Goal: Task Accomplishment & Management: Use online tool/utility

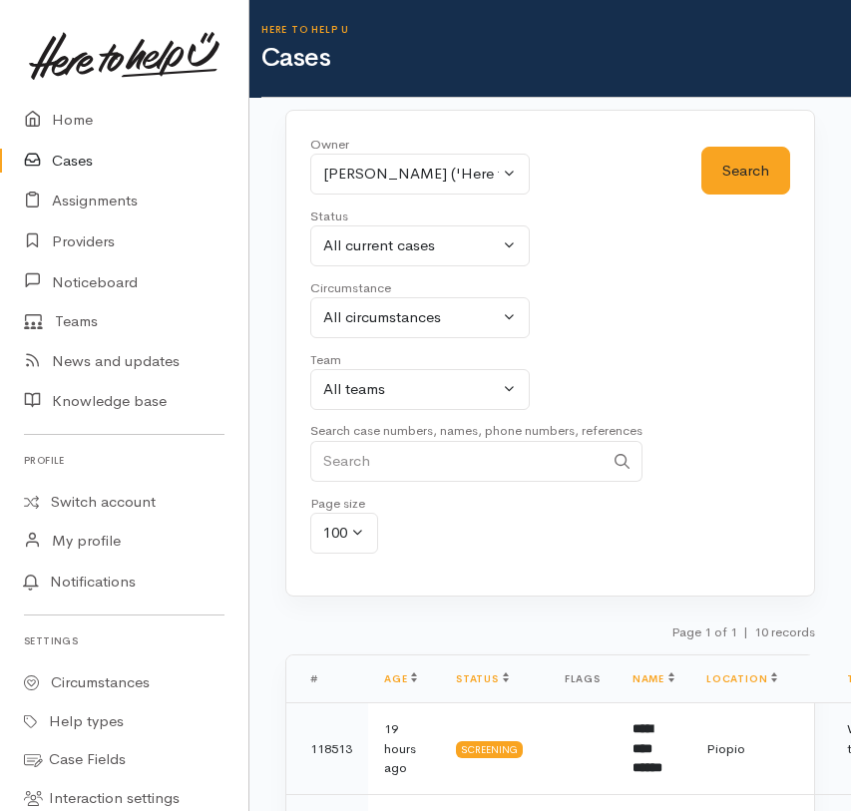
select select "1252"
select select "Unresolved"
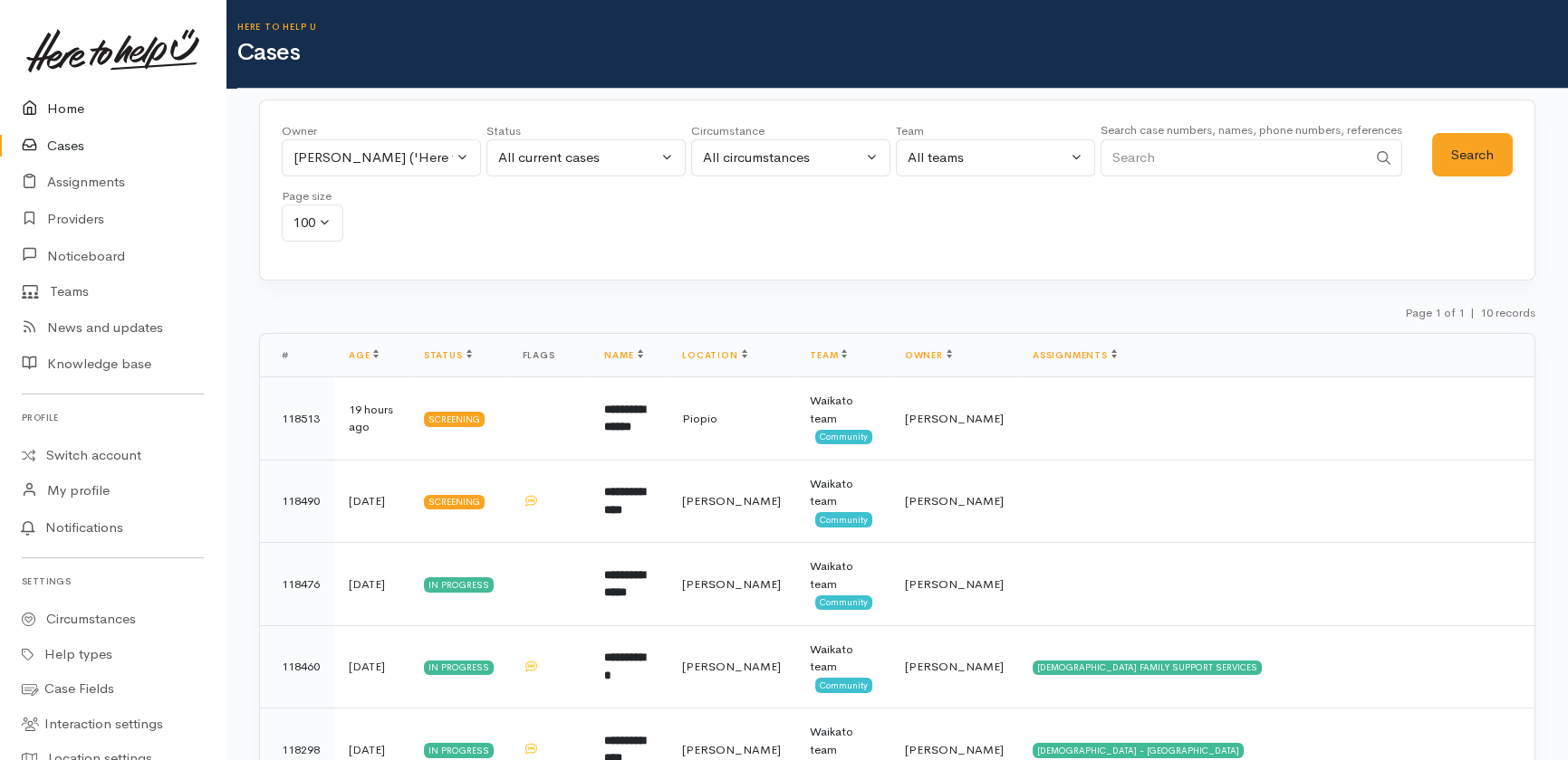
click at [50, 107] on link "Home" at bounding box center [113, 109] width 226 height 37
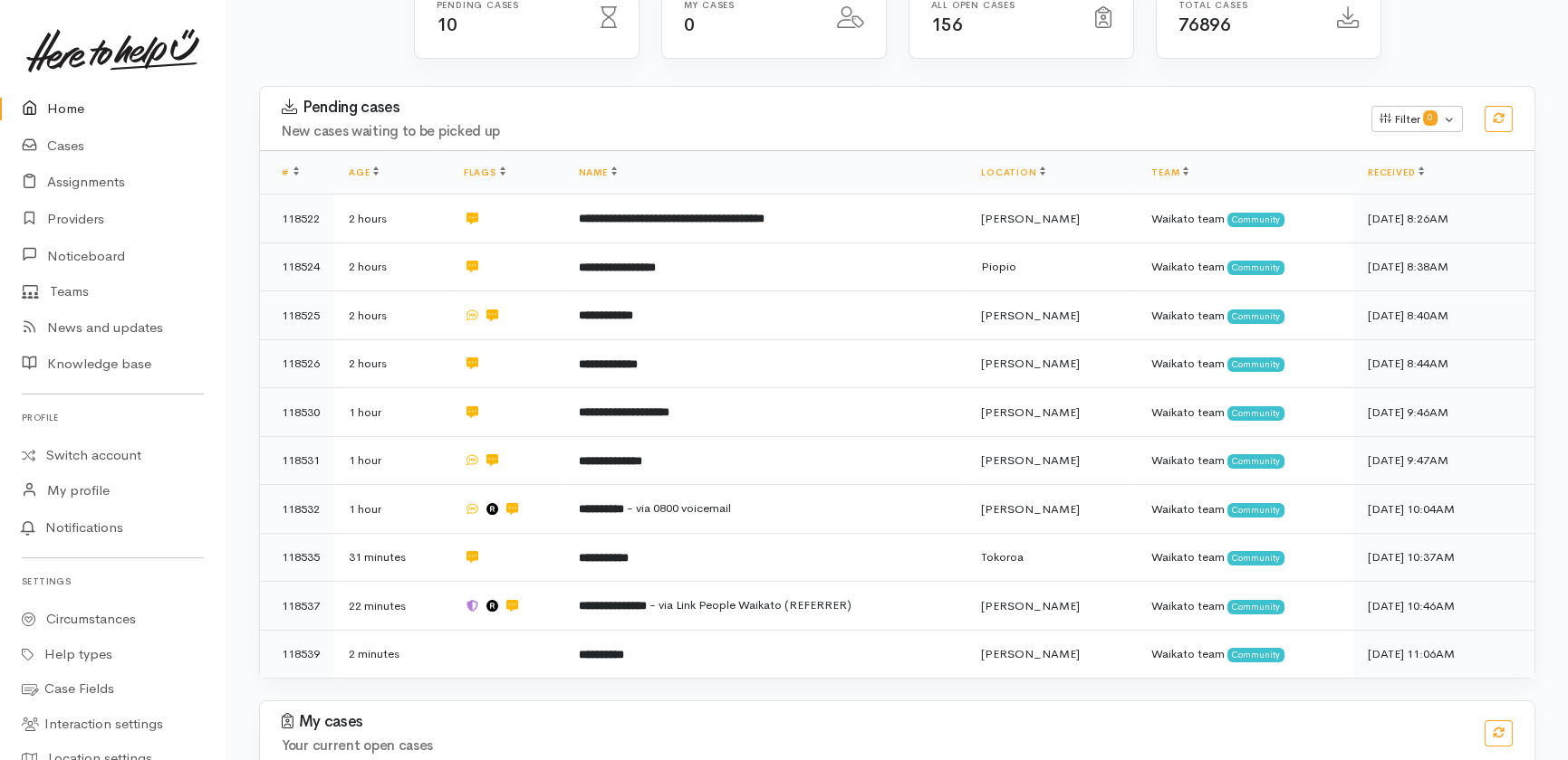
scroll to position [328, 0]
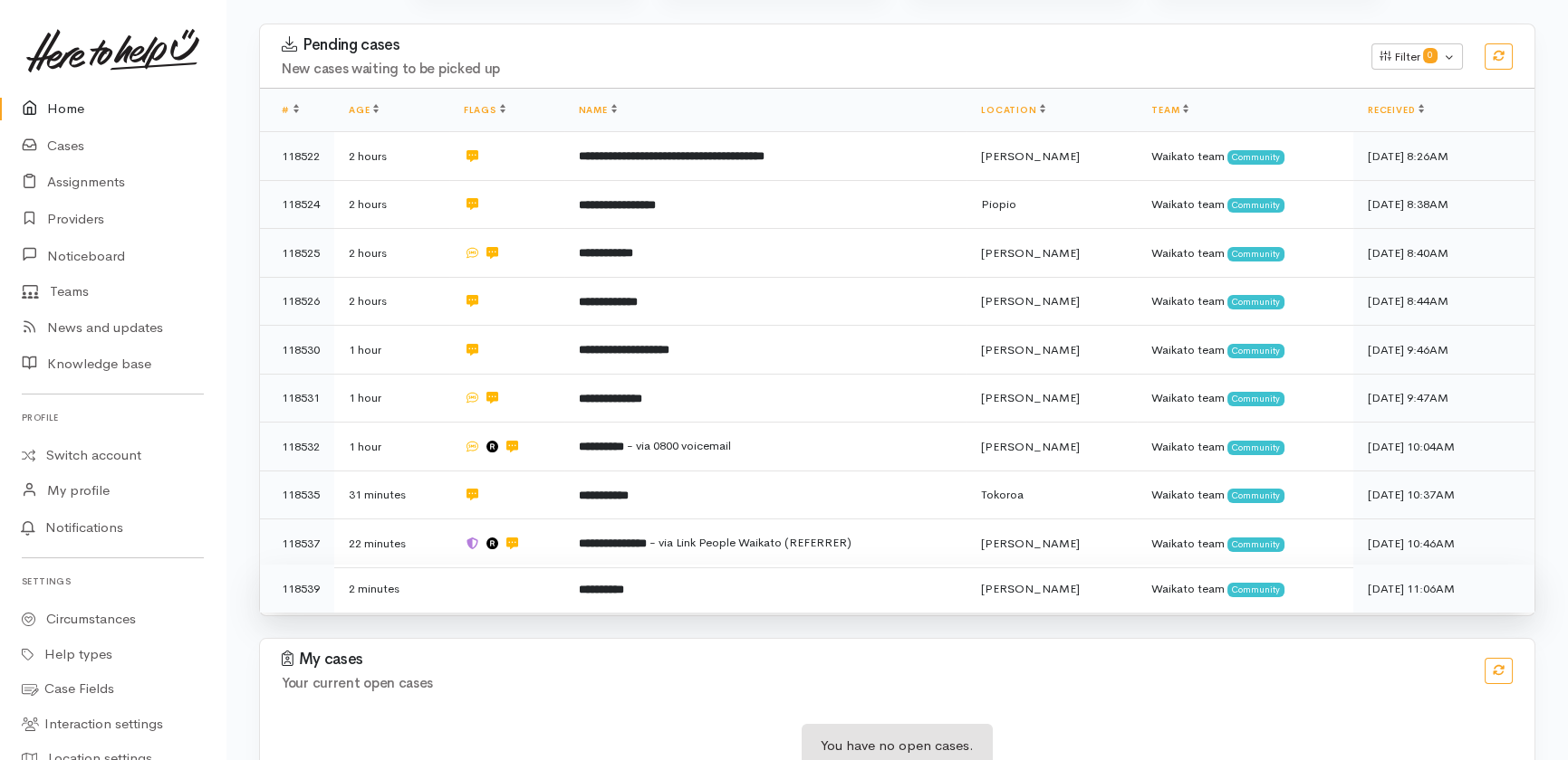
click at [504, 565] on td at bounding box center [506, 589] width 115 height 48
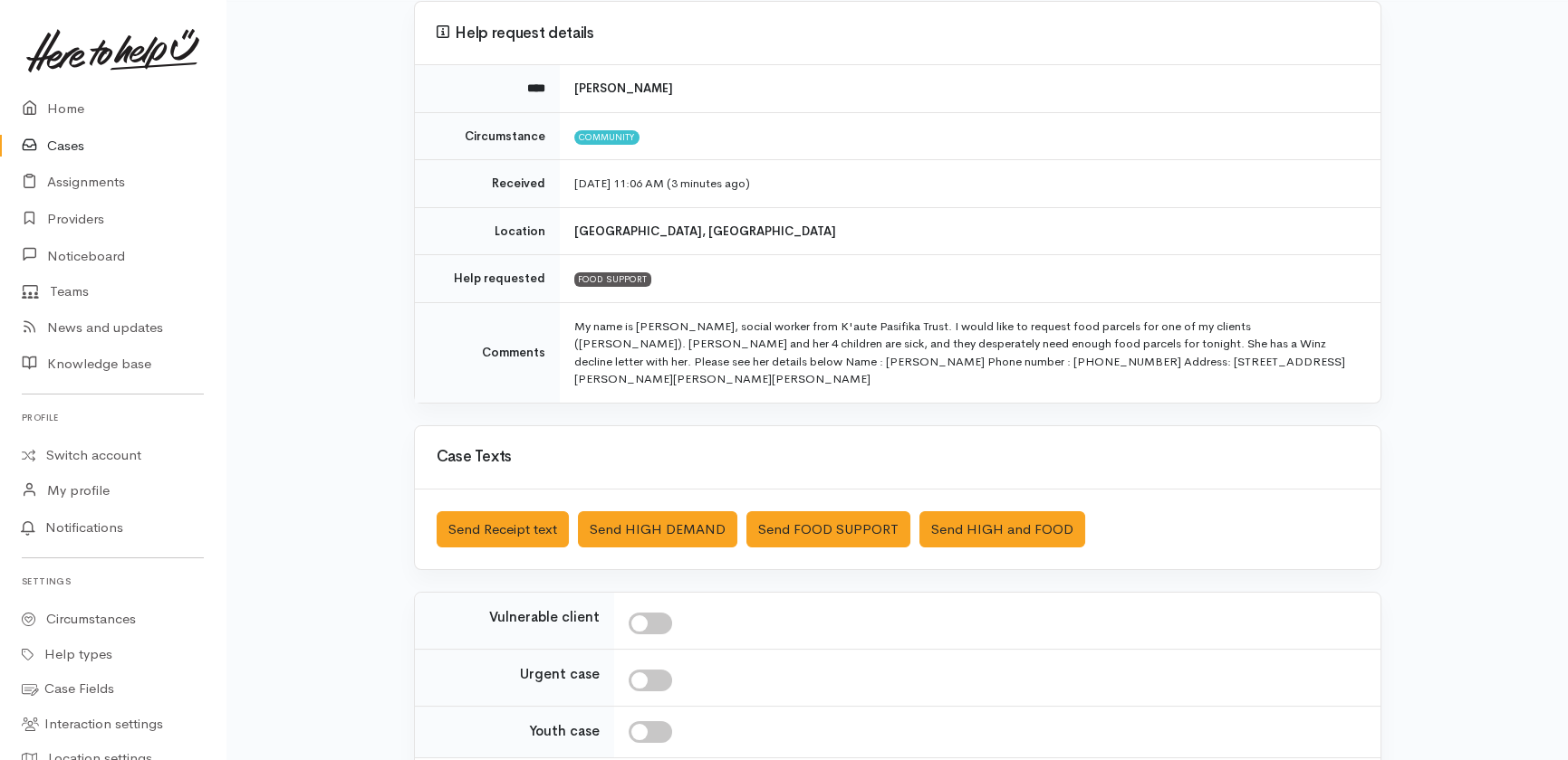
scroll to position [164, 0]
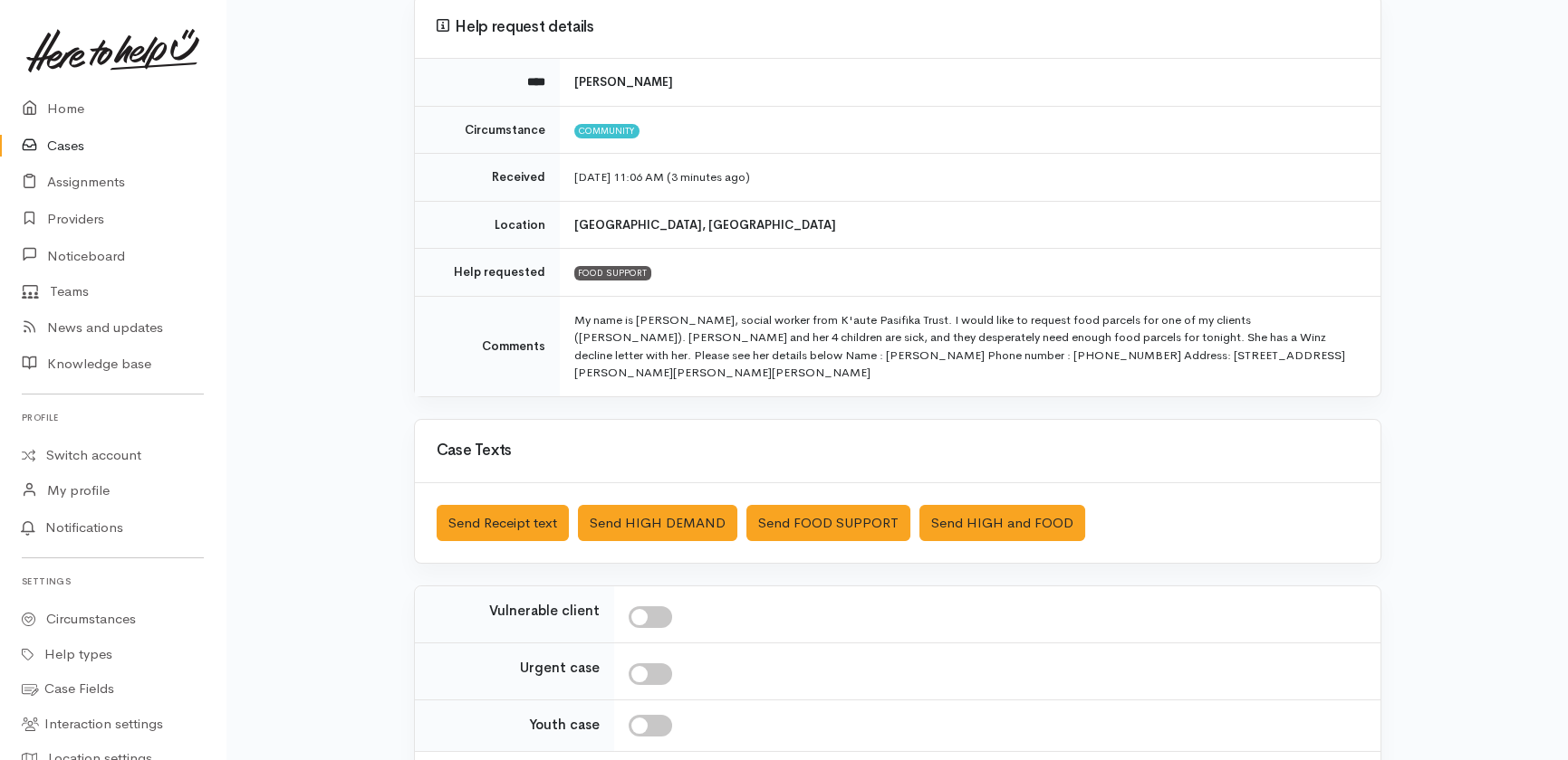
click at [657, 607] on input "checkbox" at bounding box center [651, 618] width 44 height 22
checkbox input "true"
click at [658, 664] on input "checkbox" at bounding box center [651, 675] width 44 height 22
checkbox input "true"
click at [790, 505] on button "Send FOOD SUPPORT" at bounding box center [828, 523] width 164 height 37
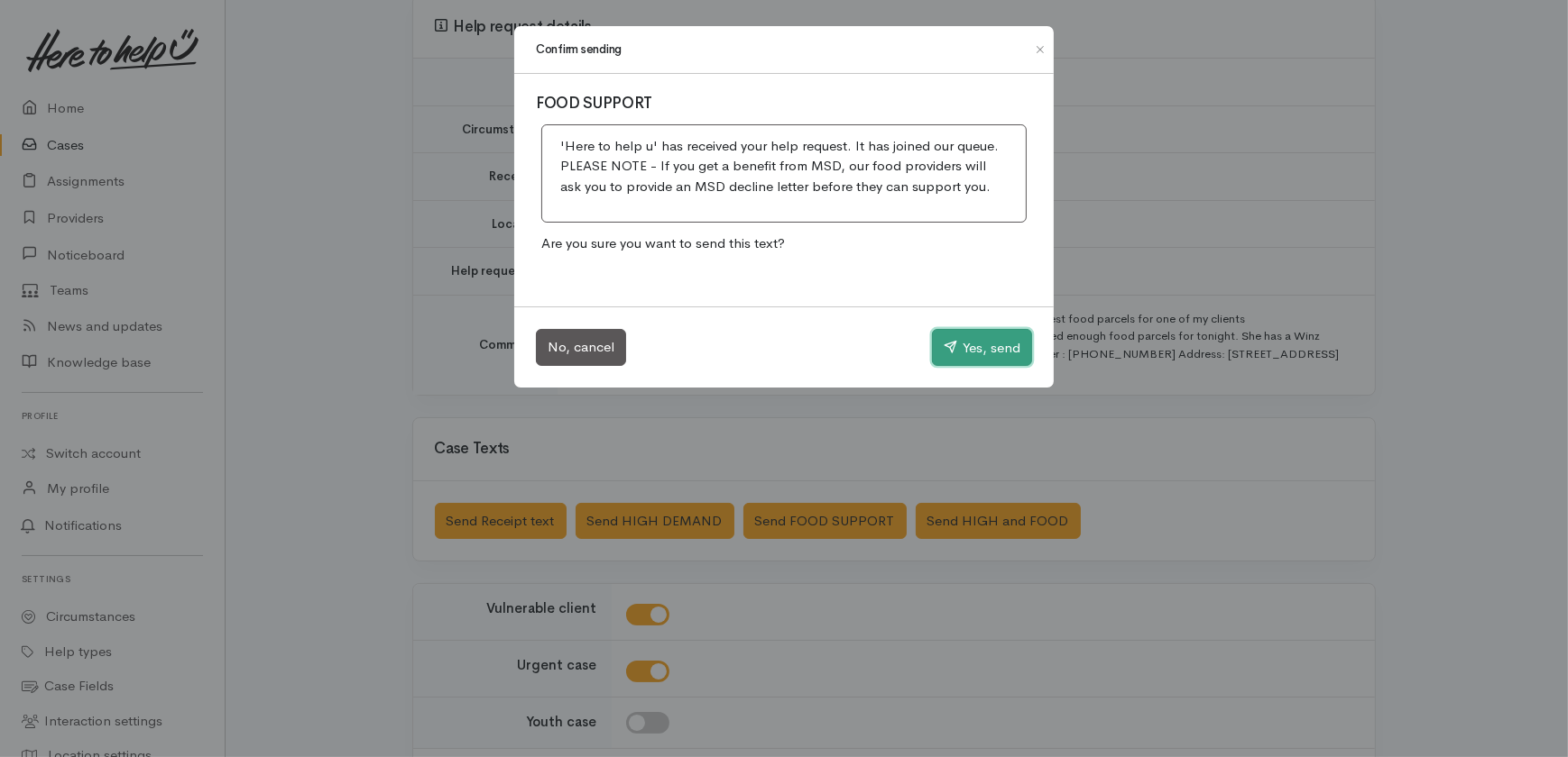
click at [990, 351] on button "Yes, send" at bounding box center [981, 348] width 100 height 38
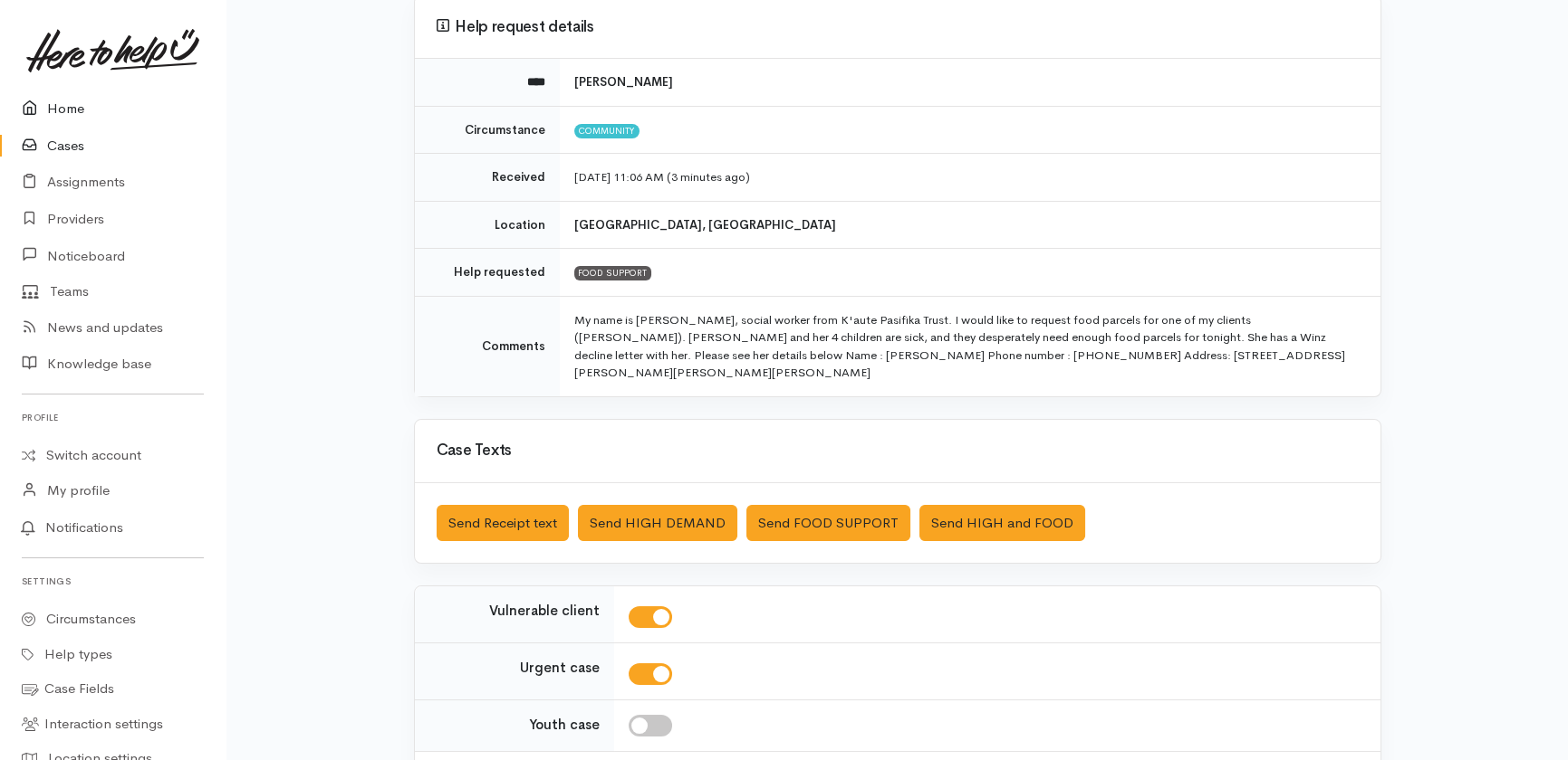
click at [60, 102] on link "Home" at bounding box center [113, 109] width 226 height 37
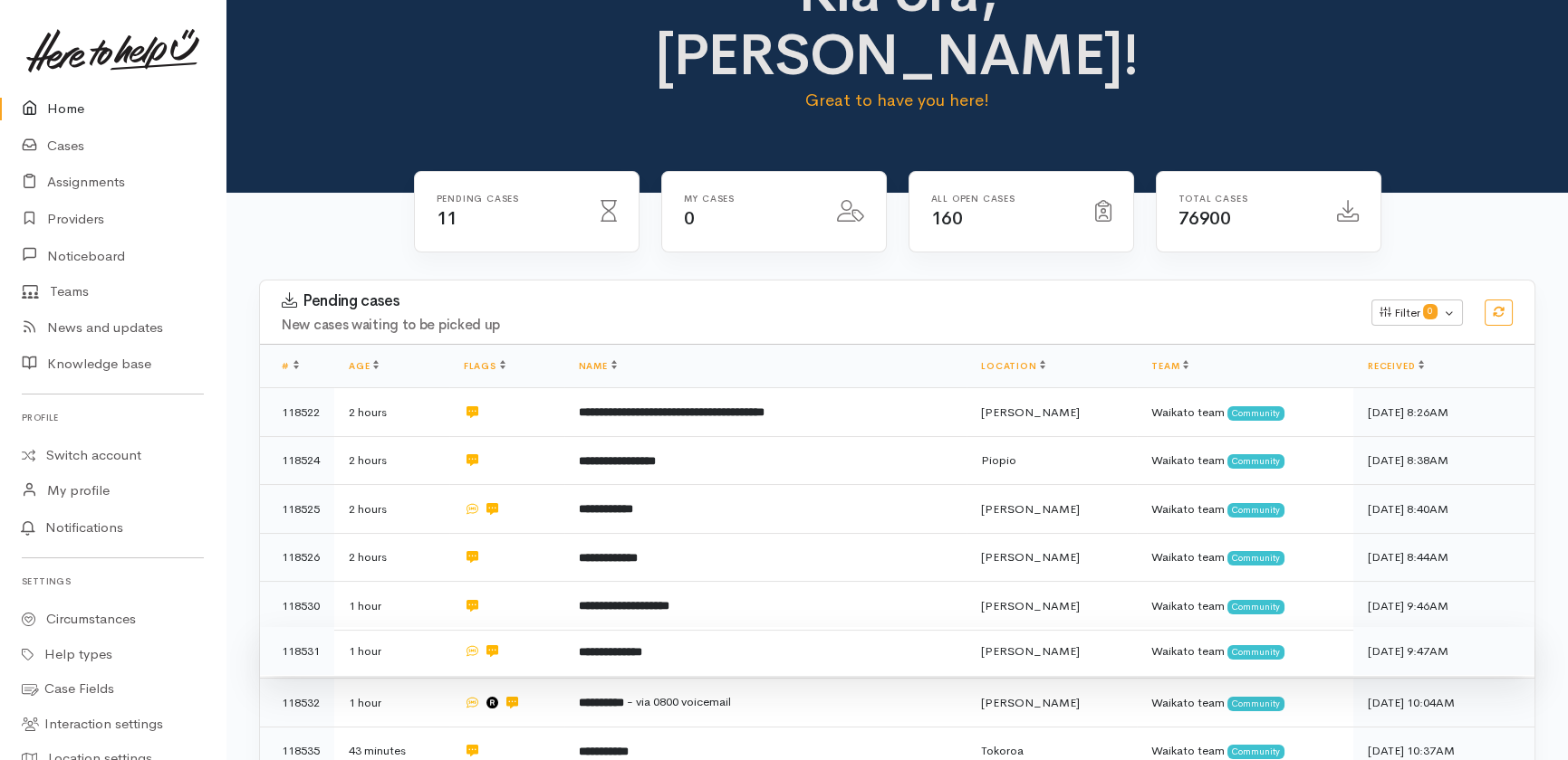
scroll to position [375, 0]
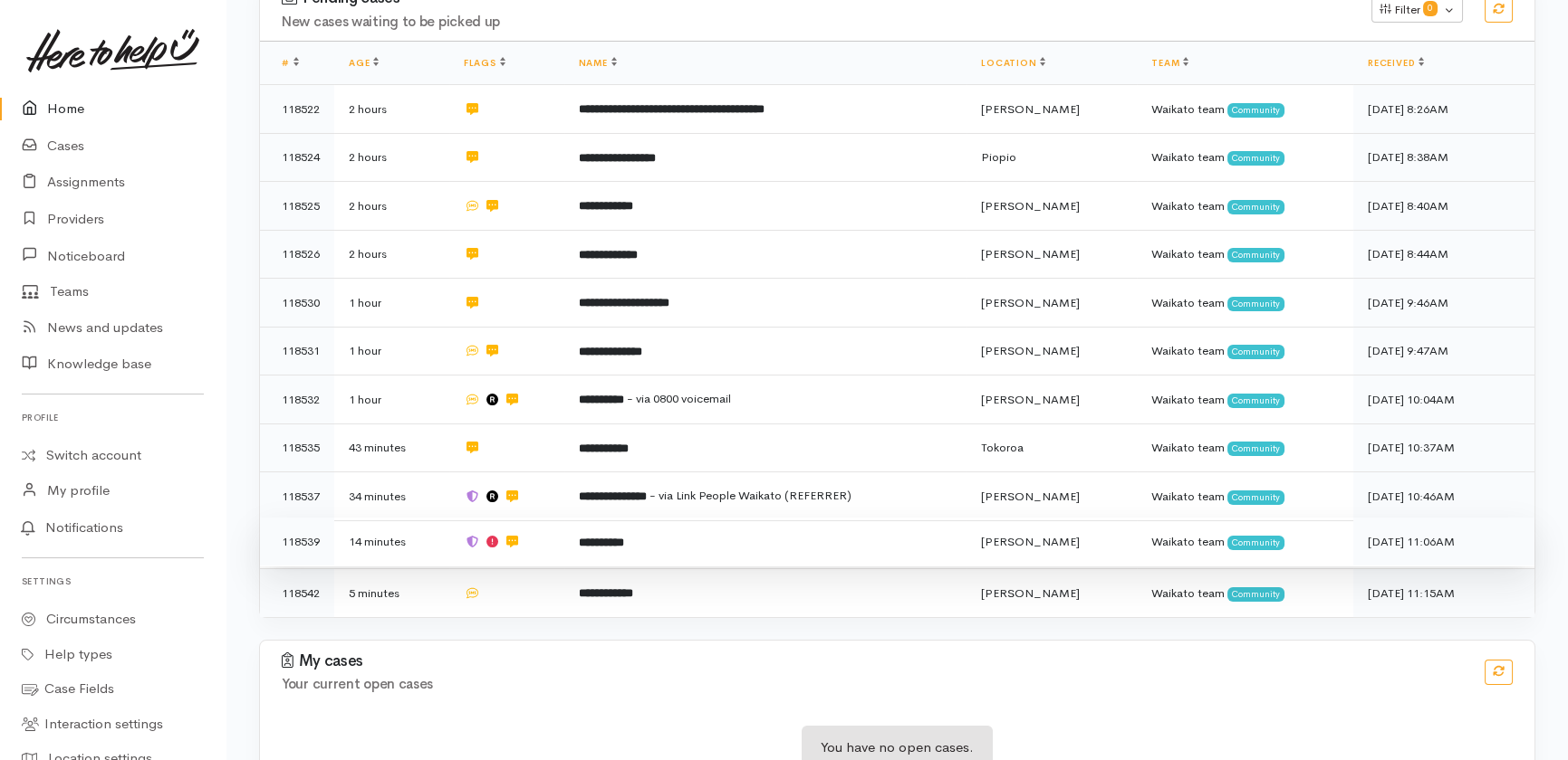
click at [765, 518] on td "**********" at bounding box center [765, 542] width 402 height 49
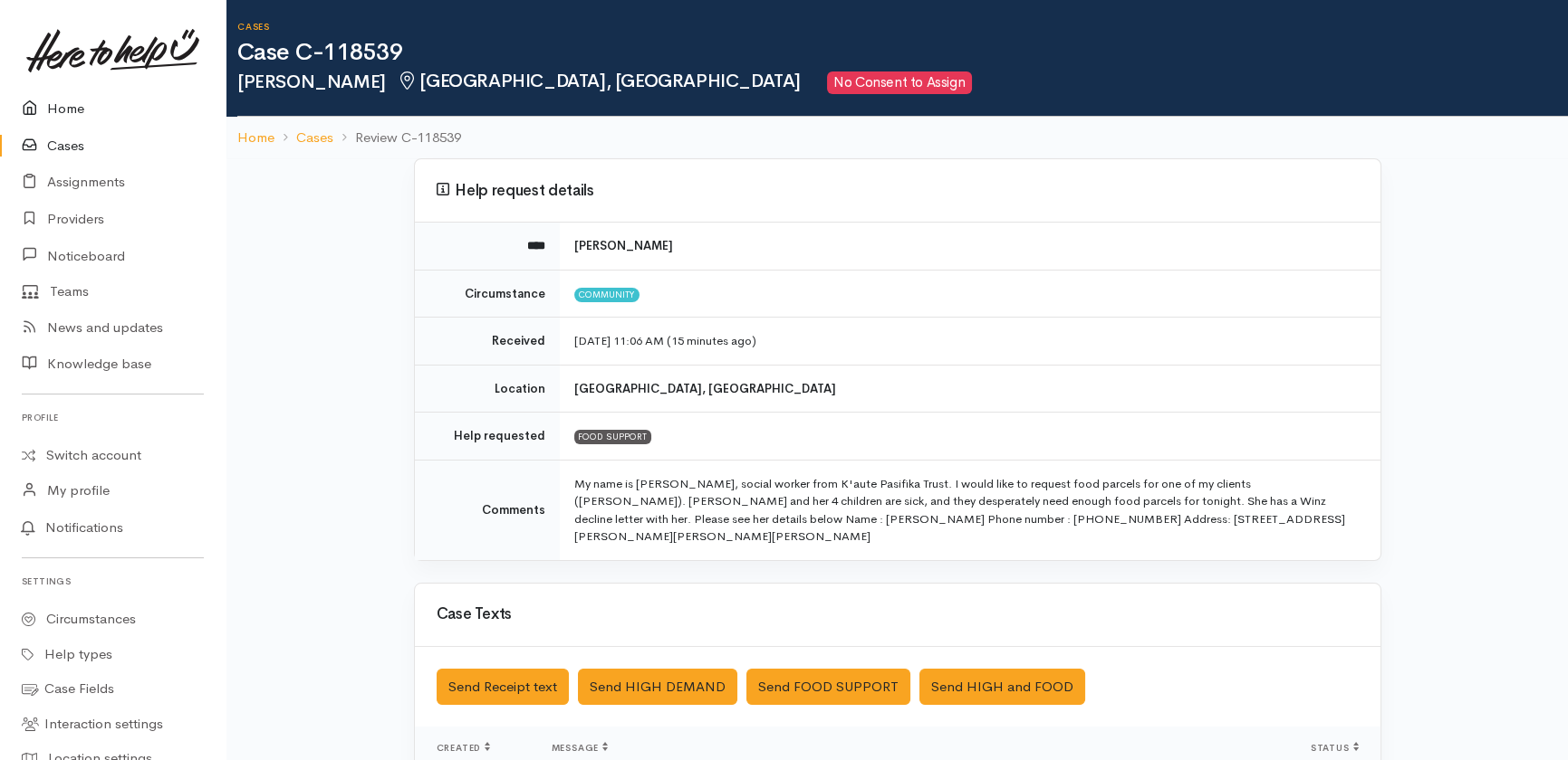
click at [69, 104] on link "Home" at bounding box center [113, 109] width 226 height 37
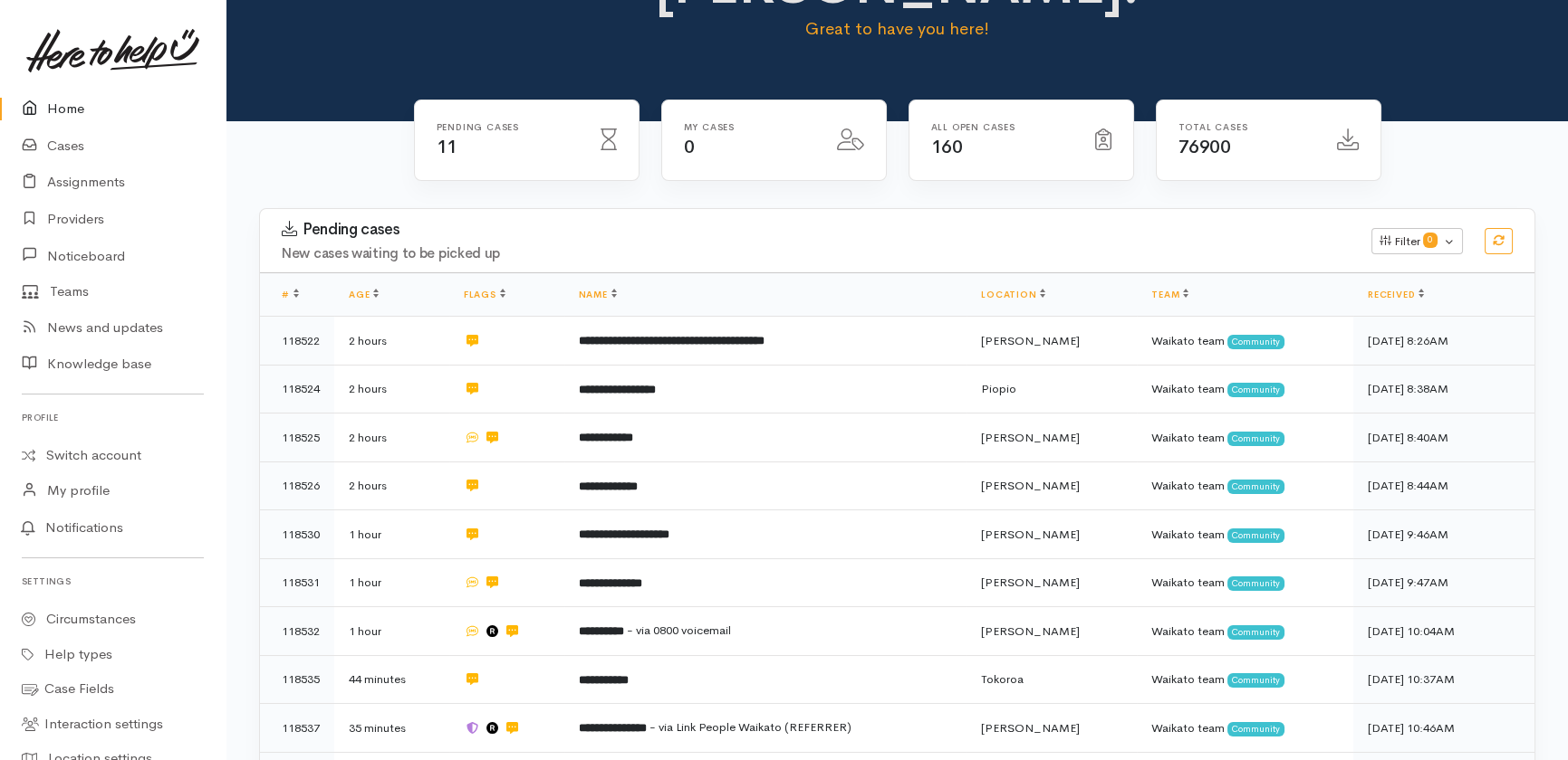
scroll to position [375, 0]
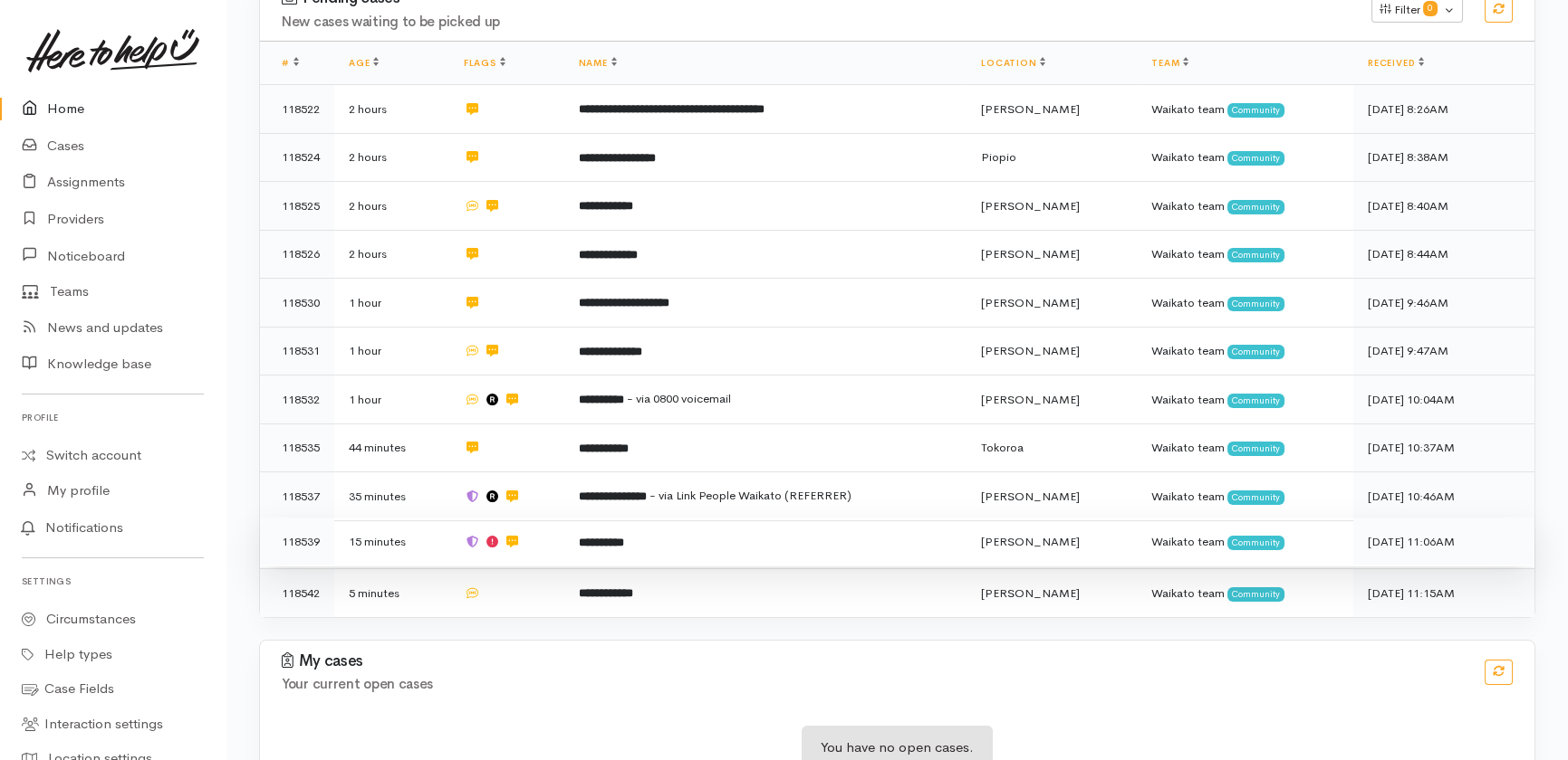
click at [614, 537] on b "**********" at bounding box center [602, 542] width 45 height 12
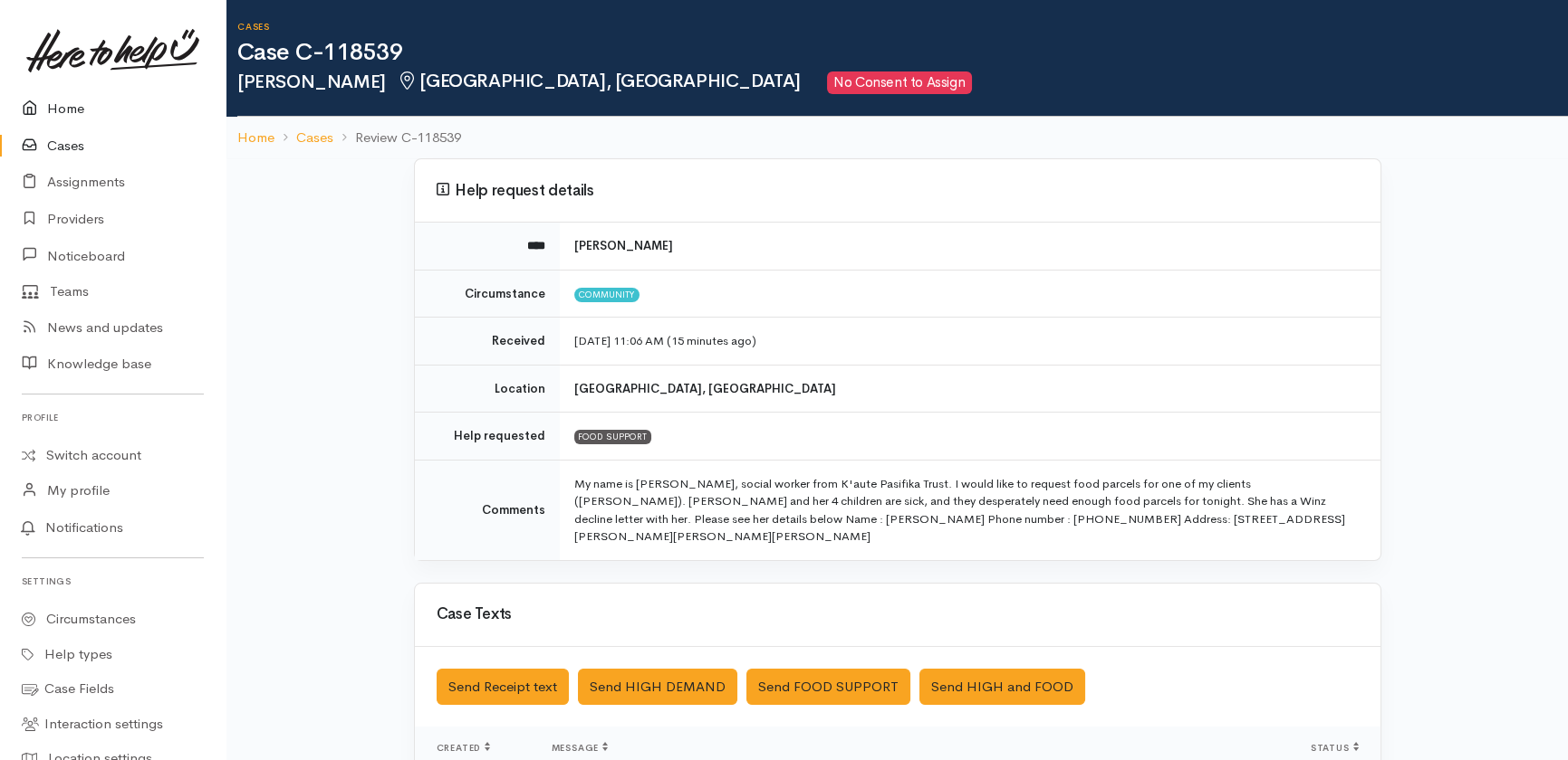
click at [73, 106] on link "Home" at bounding box center [113, 109] width 226 height 37
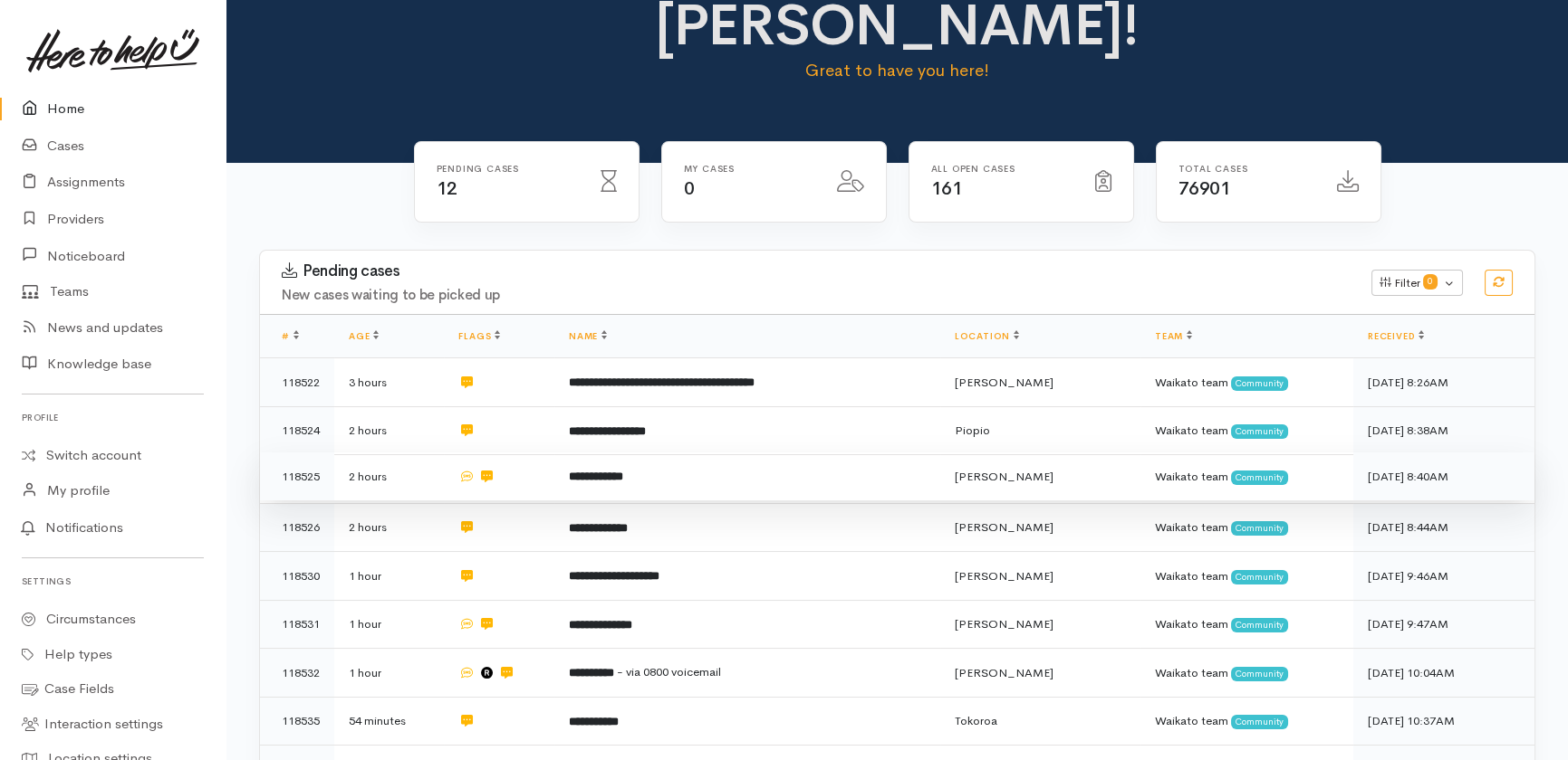
scroll to position [411, 0]
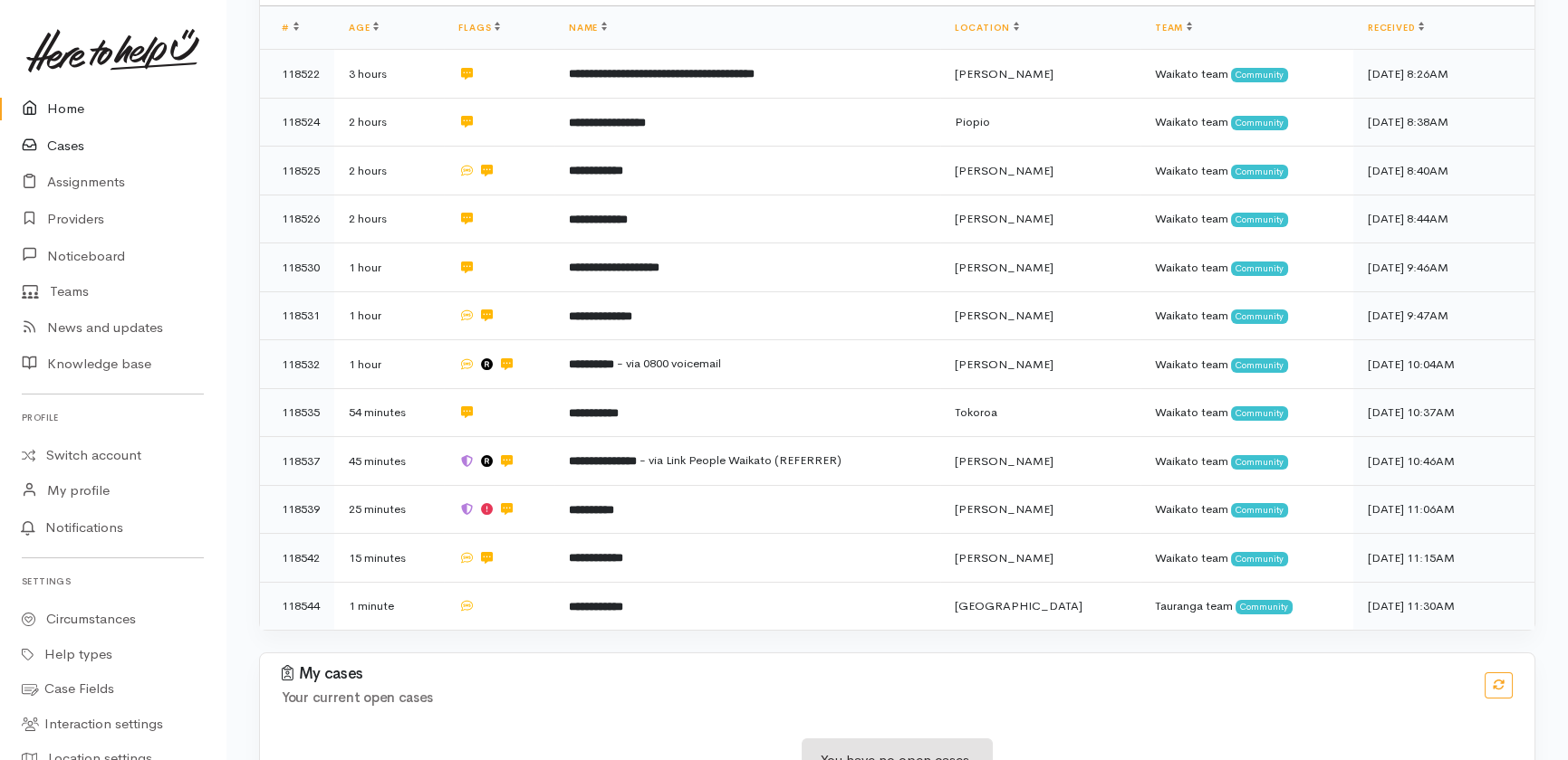
click at [60, 141] on link "Cases" at bounding box center [113, 146] width 226 height 37
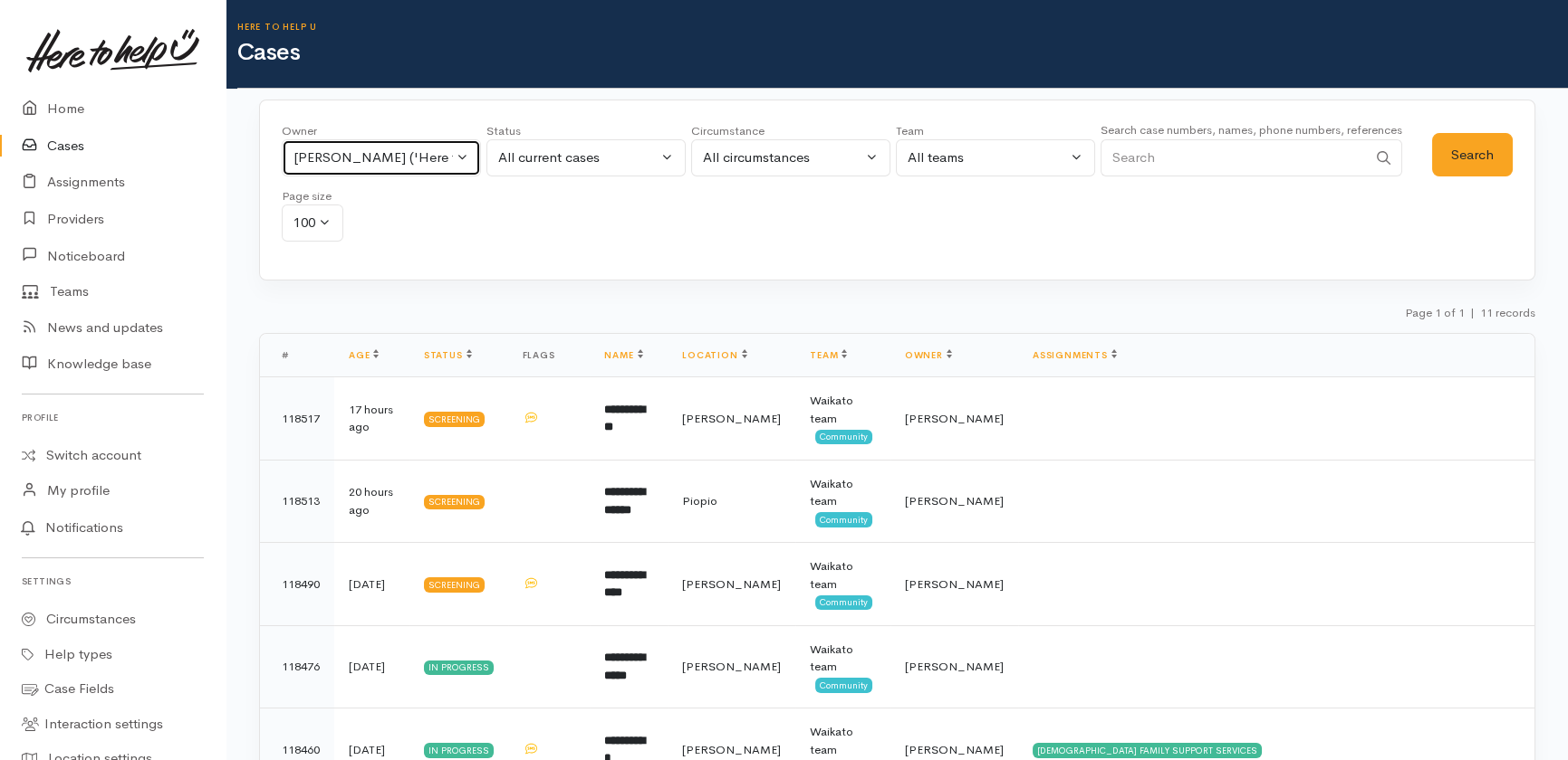
click at [469, 151] on button "Katarina Daly ('Here to help u')" at bounding box center [381, 158] width 200 height 37
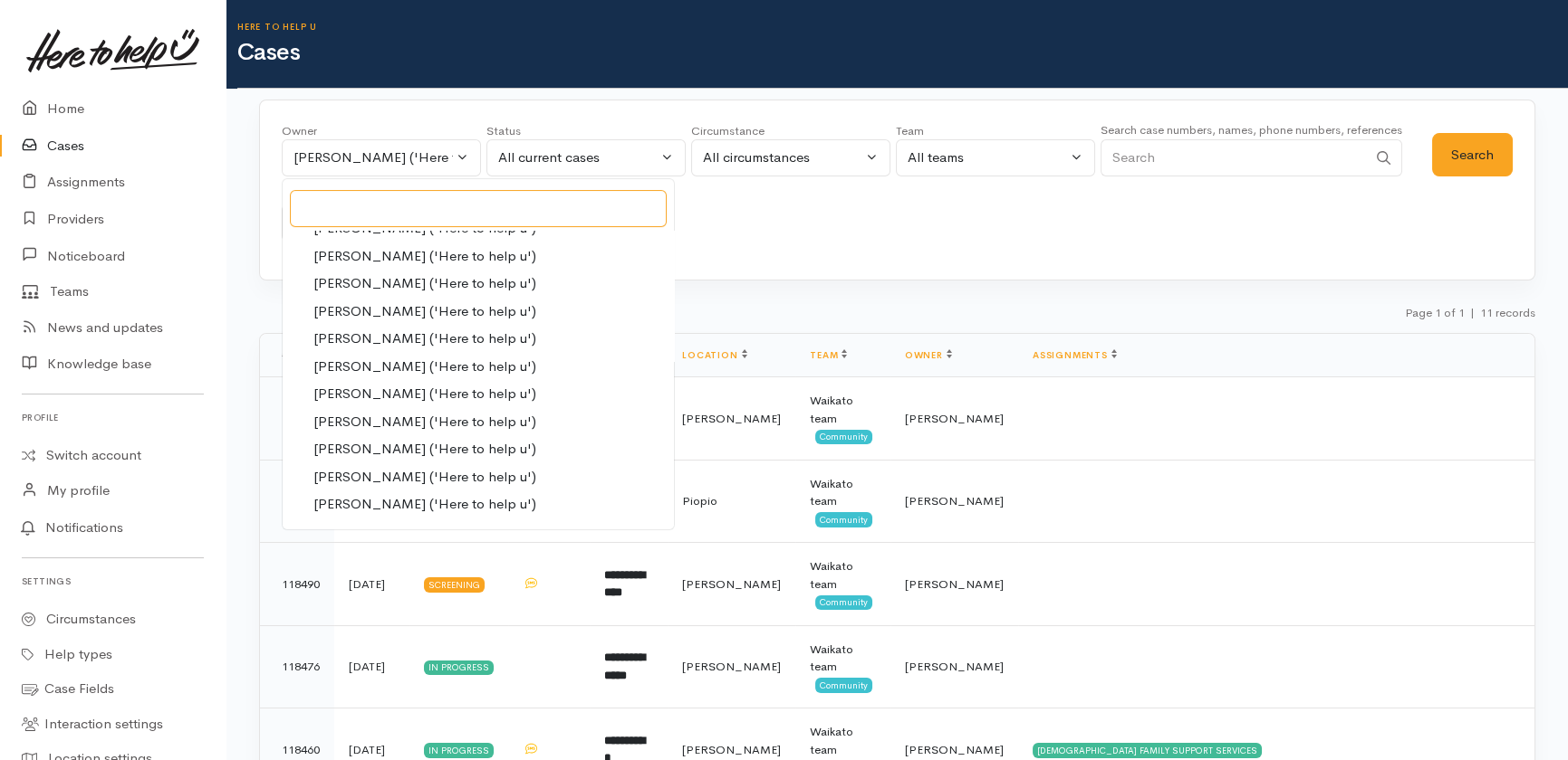
scroll to position [2139, 0]
click at [348, 421] on span "Kyleigh Pike ('Here to help u')" at bounding box center [425, 424] width 223 height 21
select select "1759"
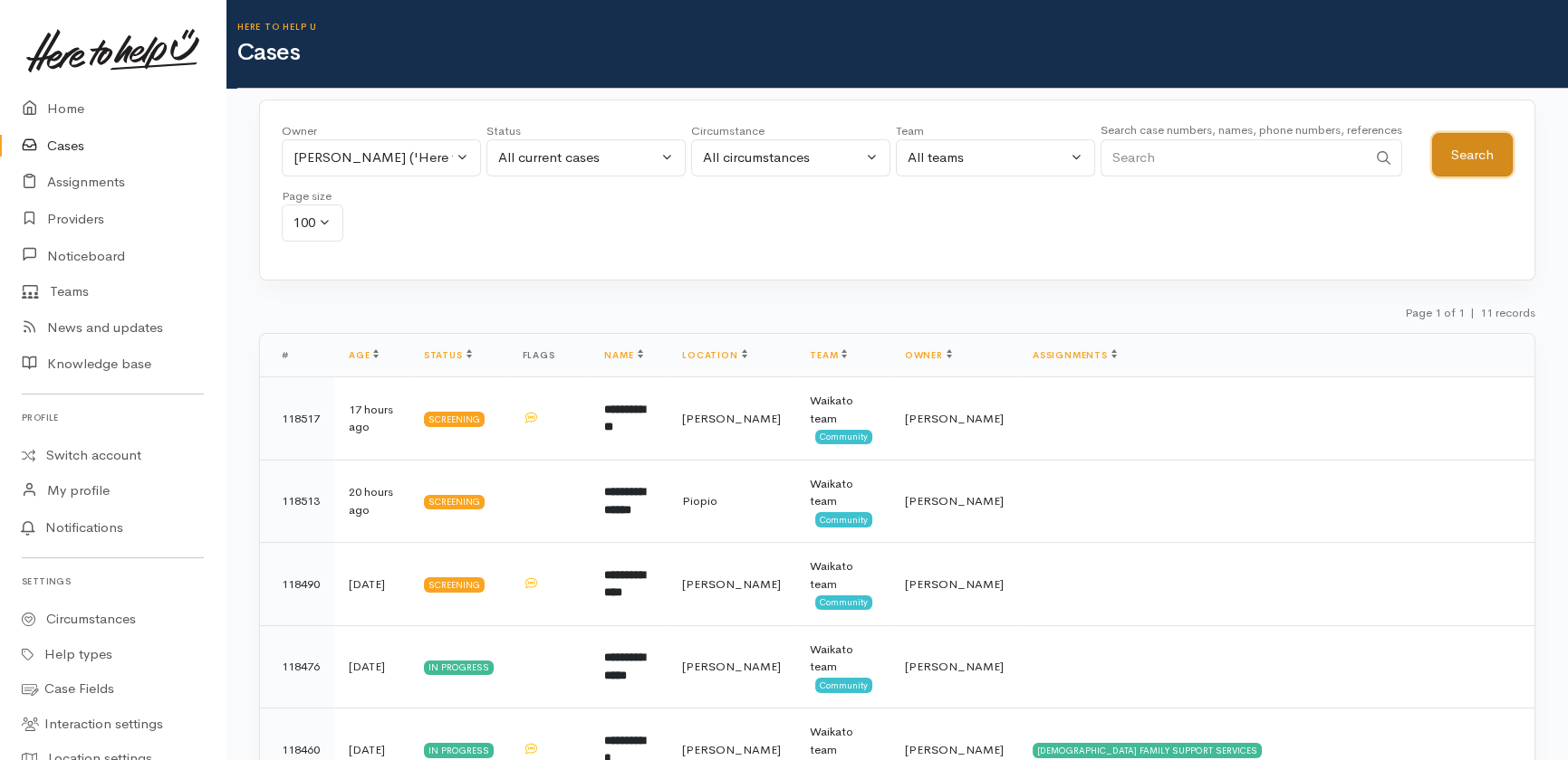
click at [1471, 157] on button "Search" at bounding box center [1472, 155] width 81 height 44
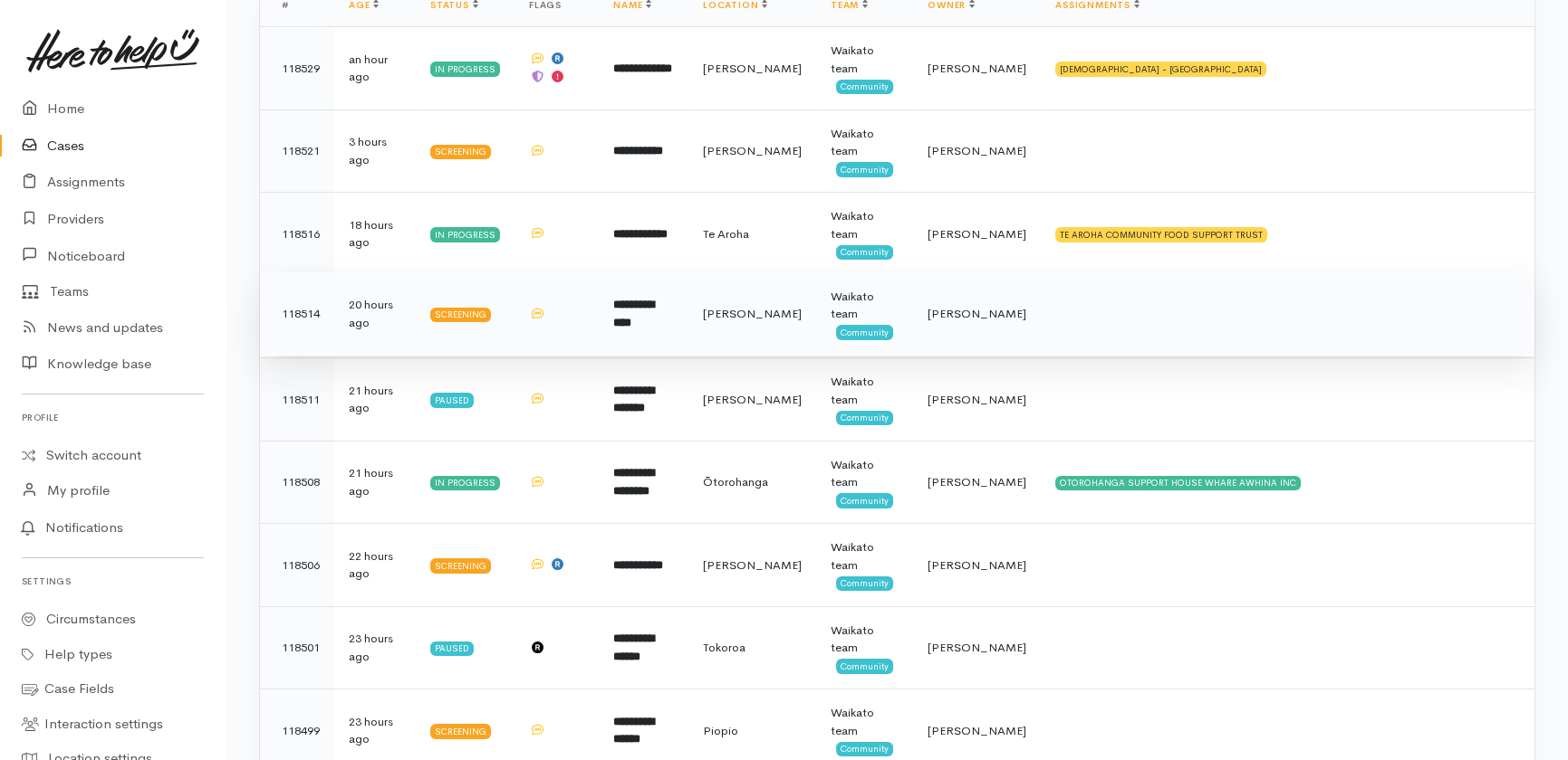
scroll to position [576, 0]
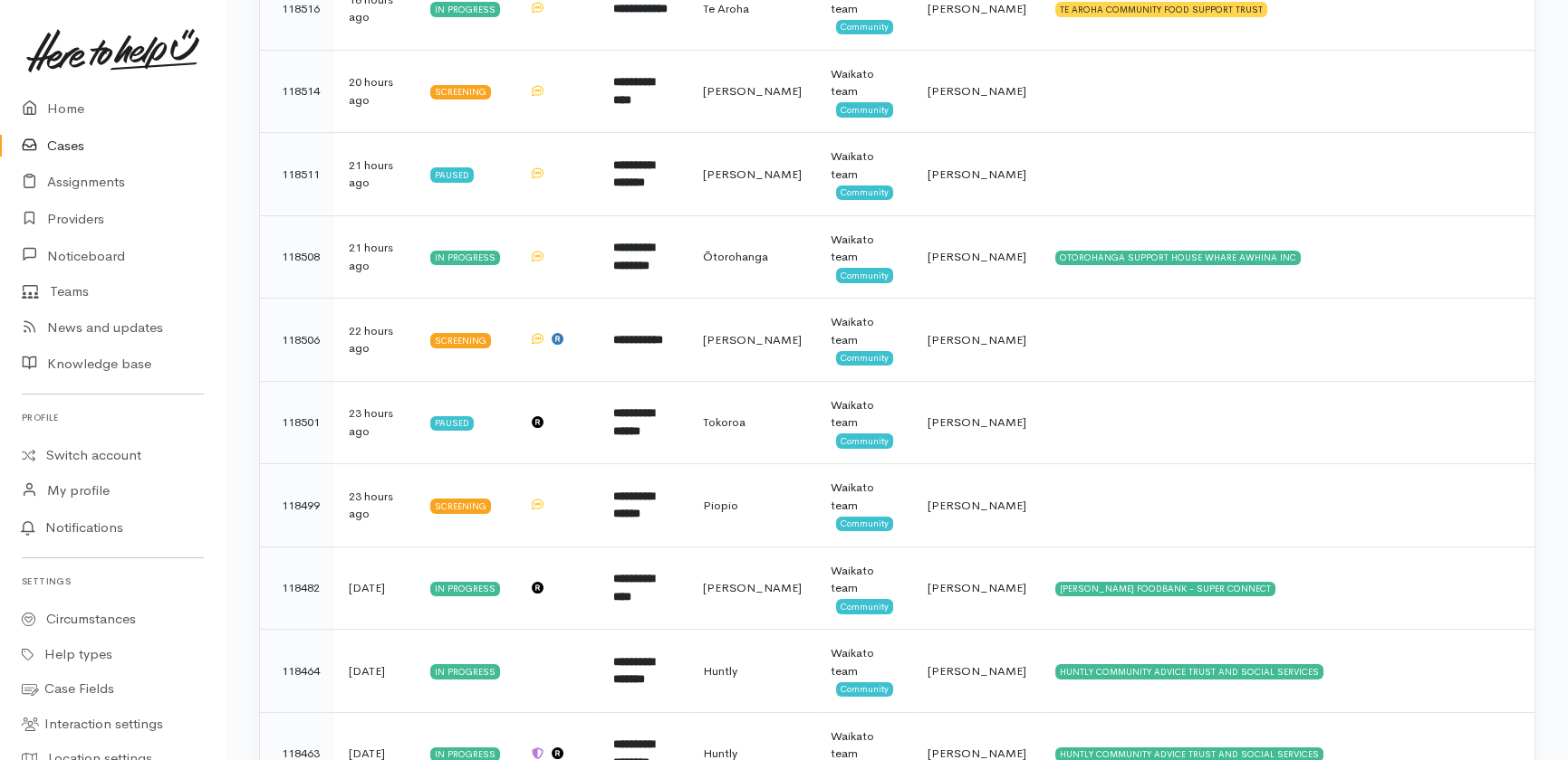
click at [69, 150] on link "Cases" at bounding box center [113, 146] width 226 height 37
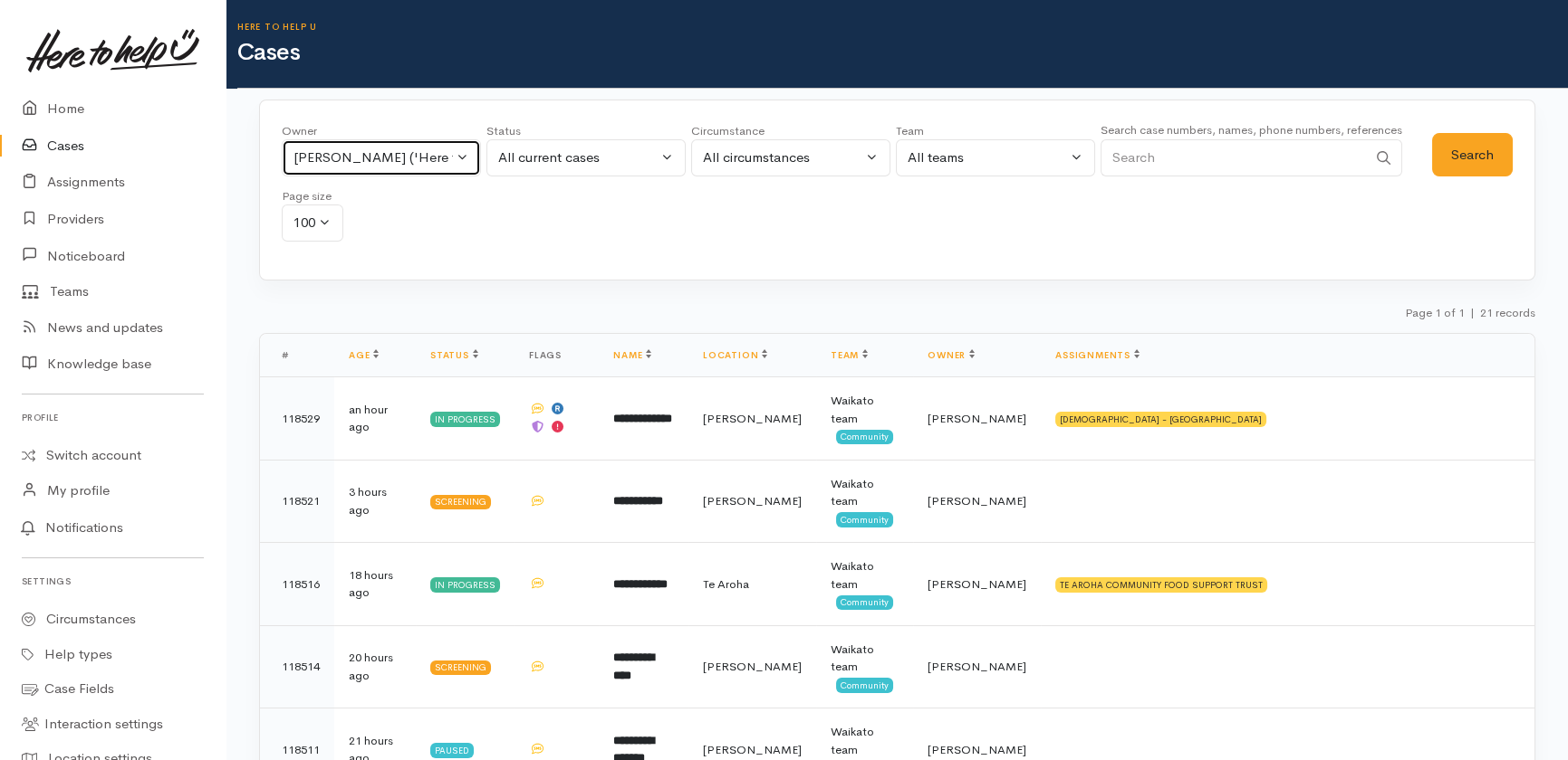
click at [456, 158] on button "Kyleigh Pike ('Here to help u')" at bounding box center [381, 158] width 200 height 37
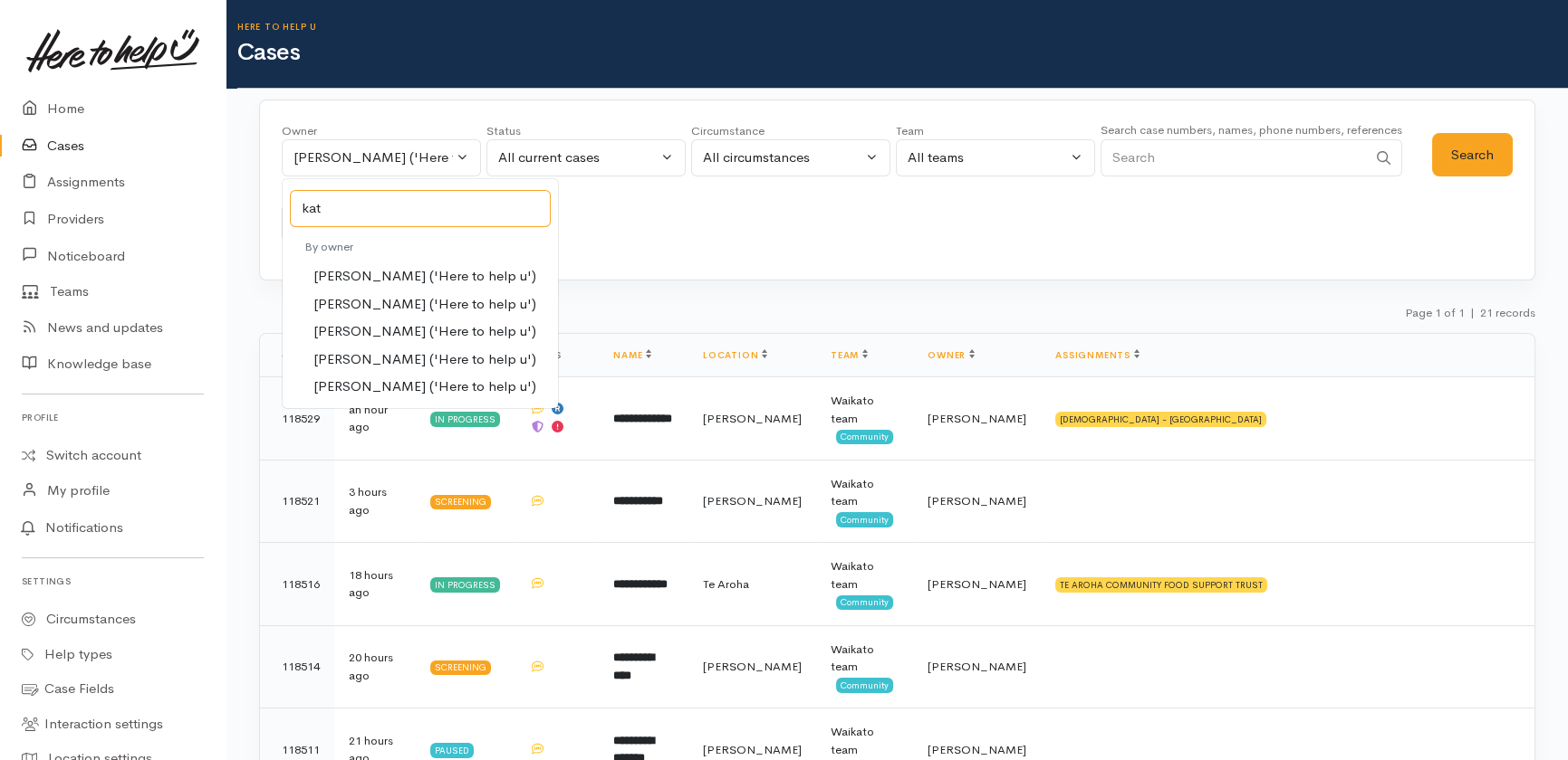
type input "kat"
click at [355, 278] on span "Katarina Daly ('Here to help u')" at bounding box center [425, 276] width 223 height 21
select select "1252"
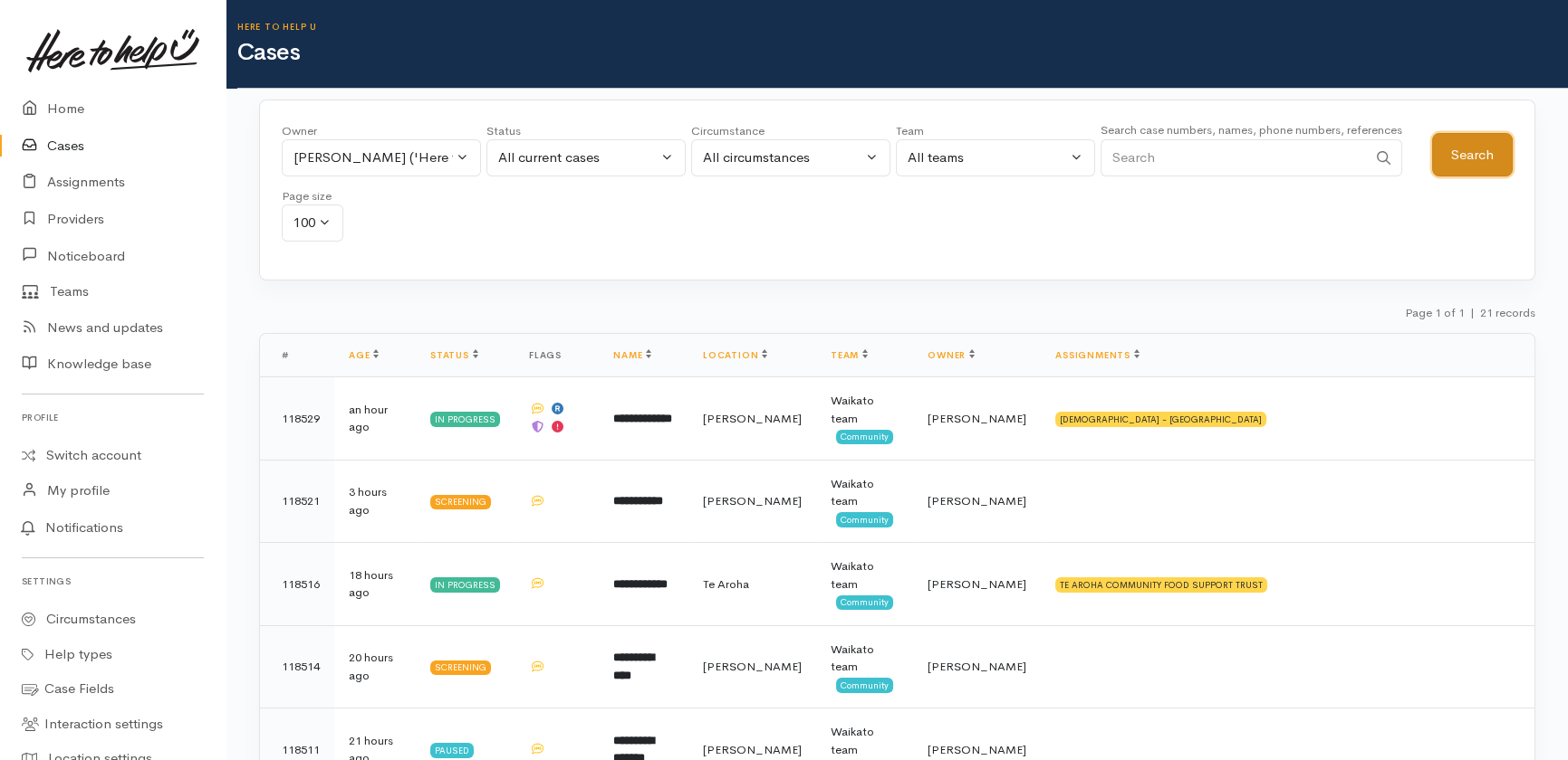
click at [1482, 157] on button "Search" at bounding box center [1472, 155] width 81 height 44
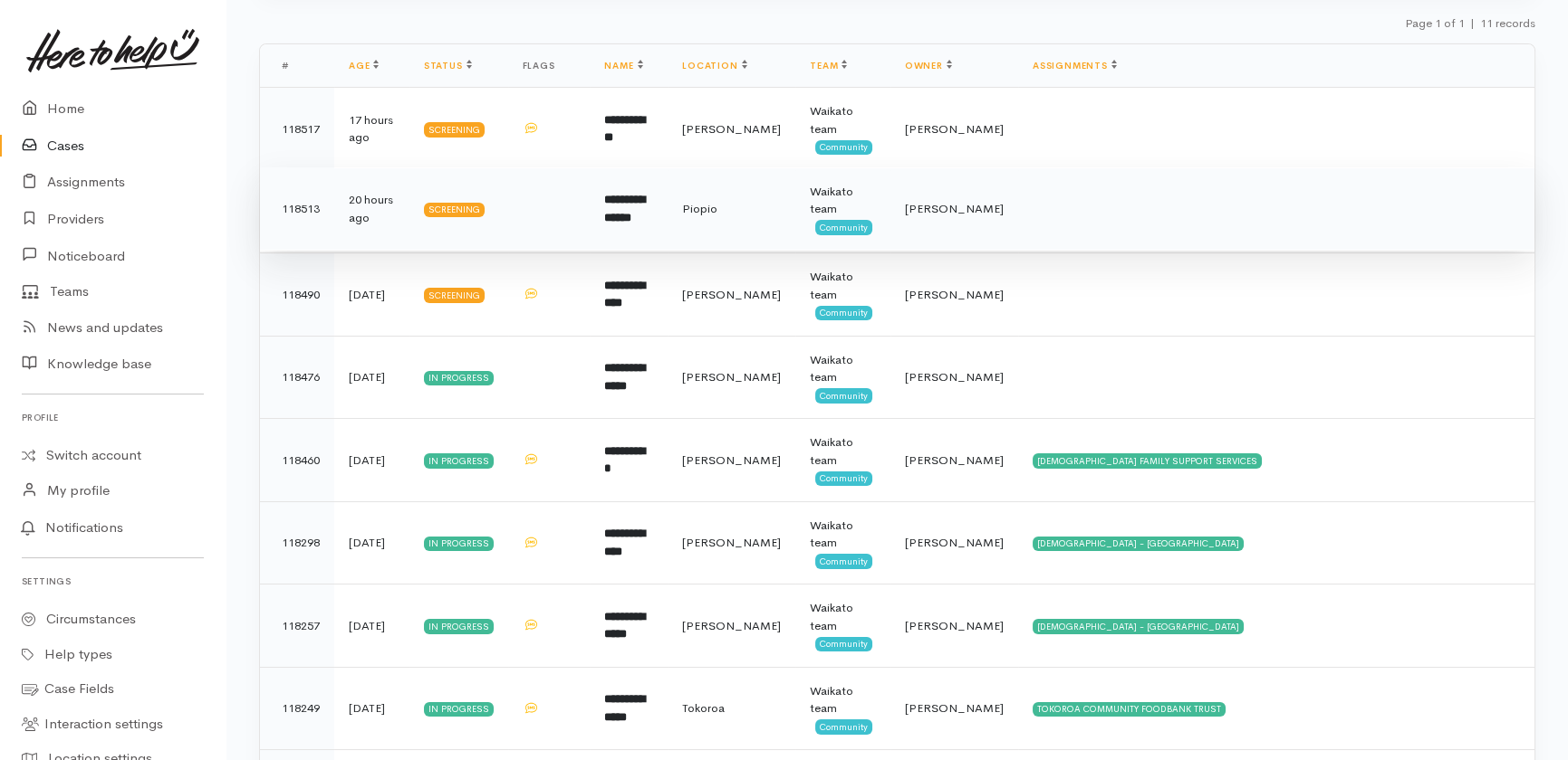
scroll to position [85, 0]
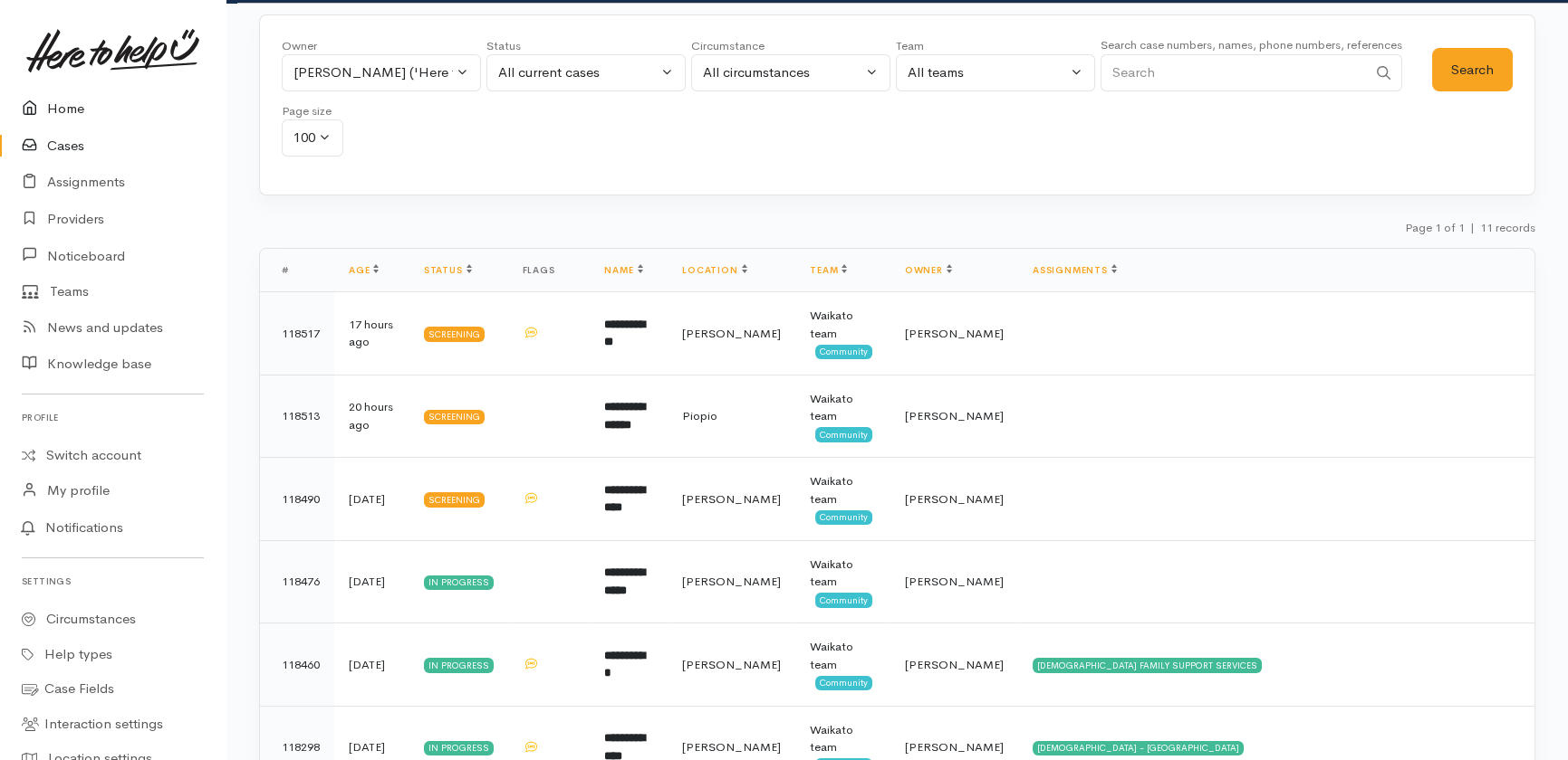
click at [60, 104] on link "Home" at bounding box center [113, 109] width 226 height 37
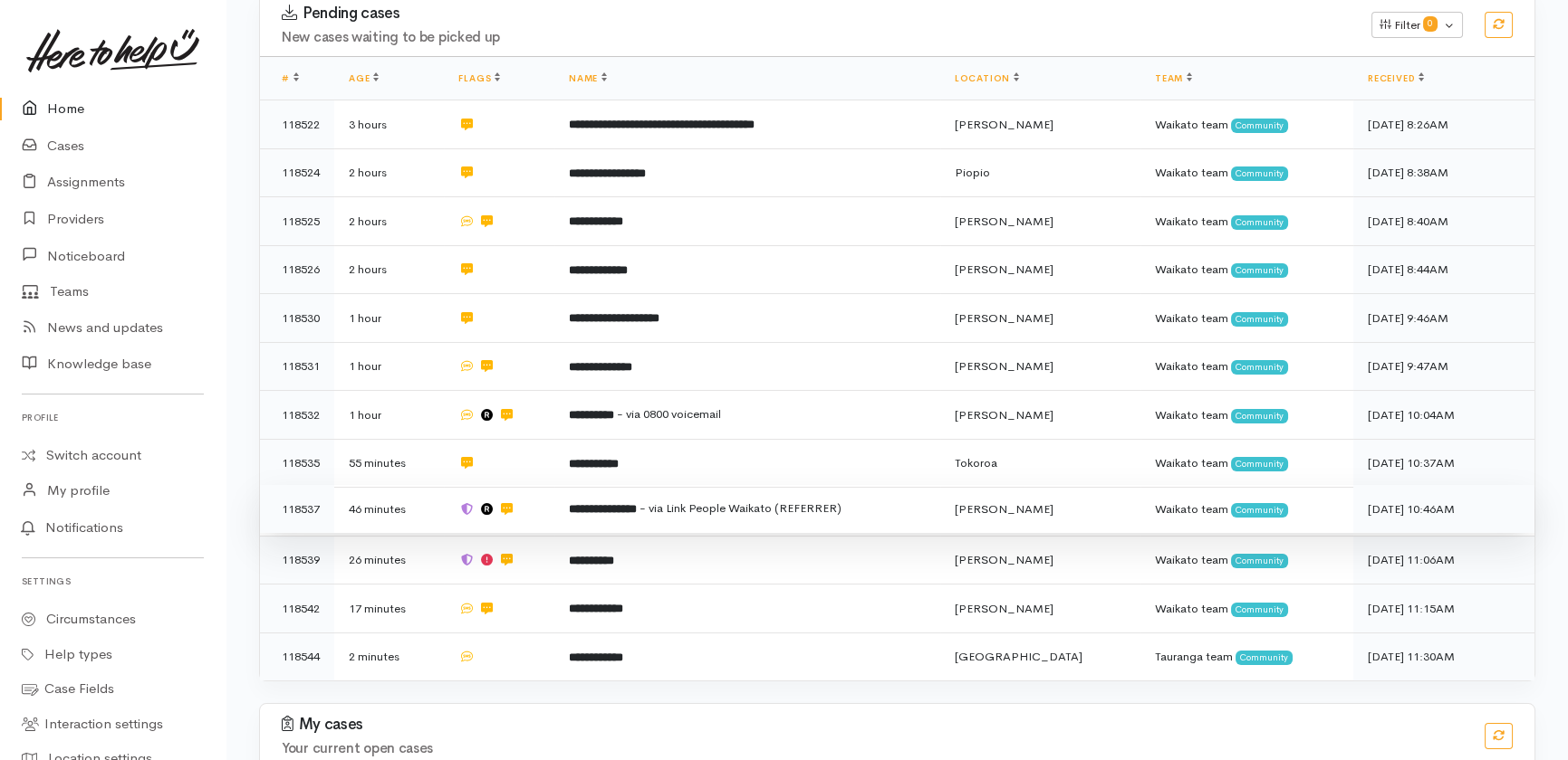
scroll to position [258, 0]
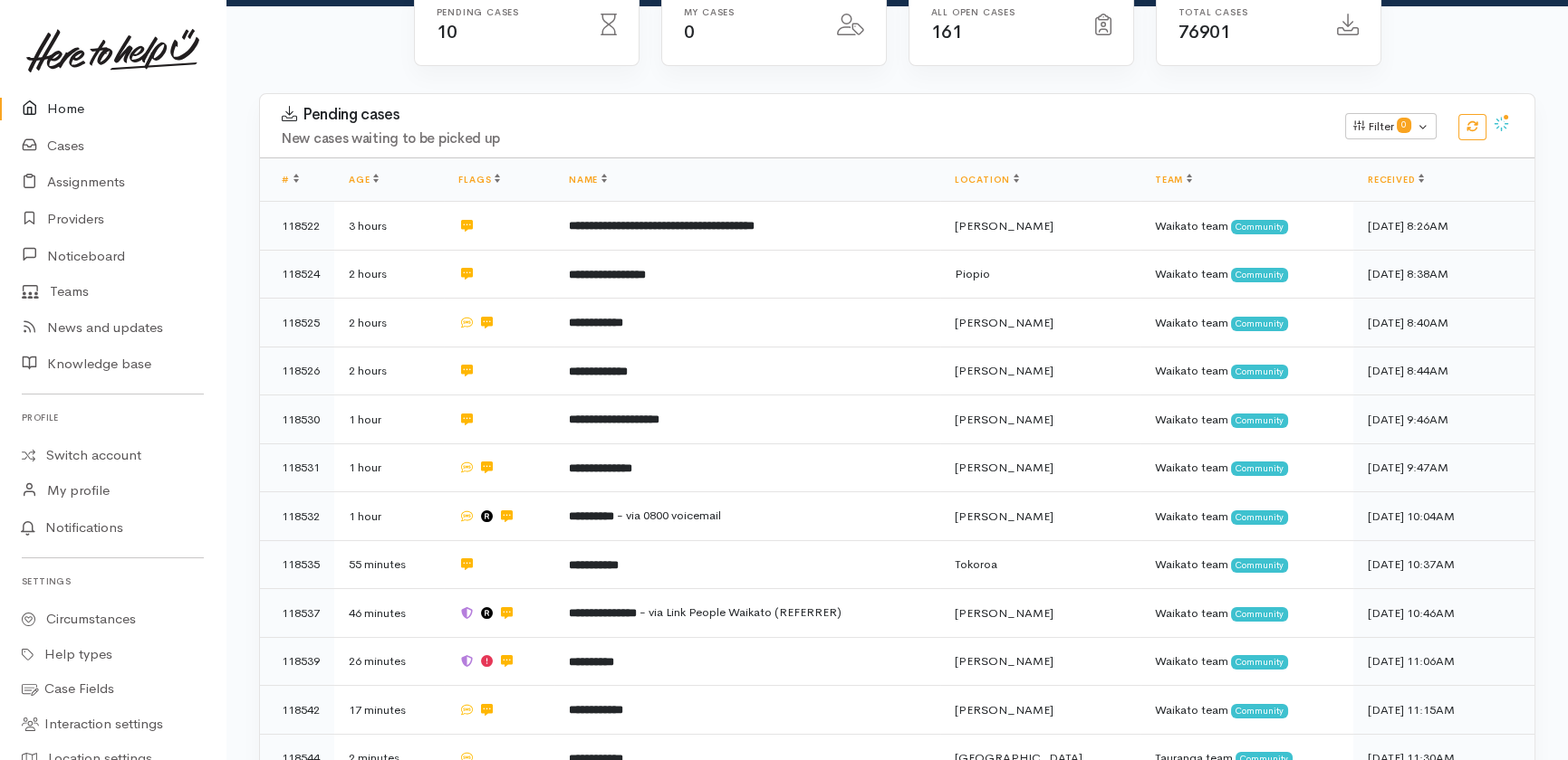
click at [68, 112] on link "Home" at bounding box center [113, 109] width 226 height 37
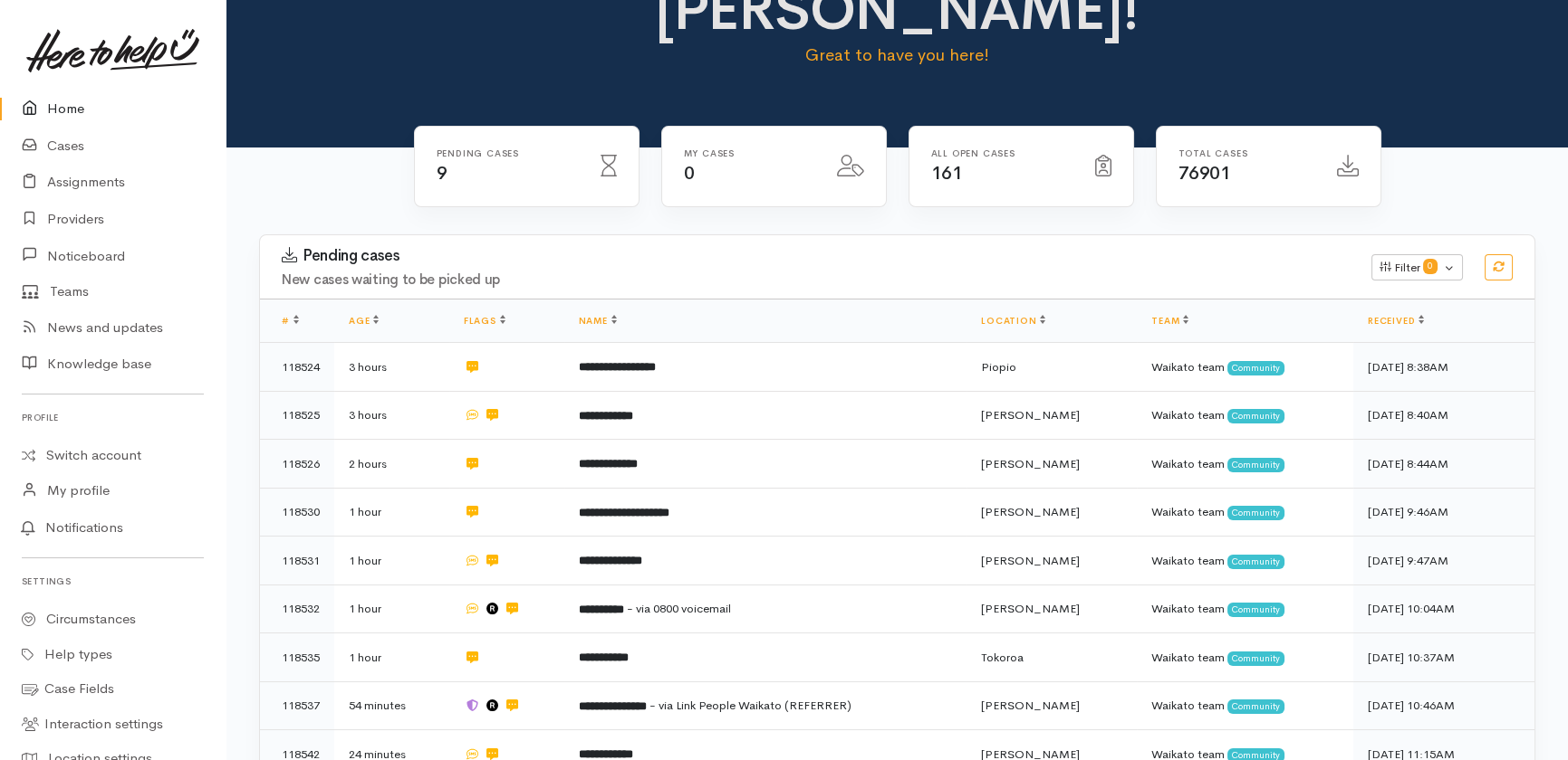
scroll to position [280, 0]
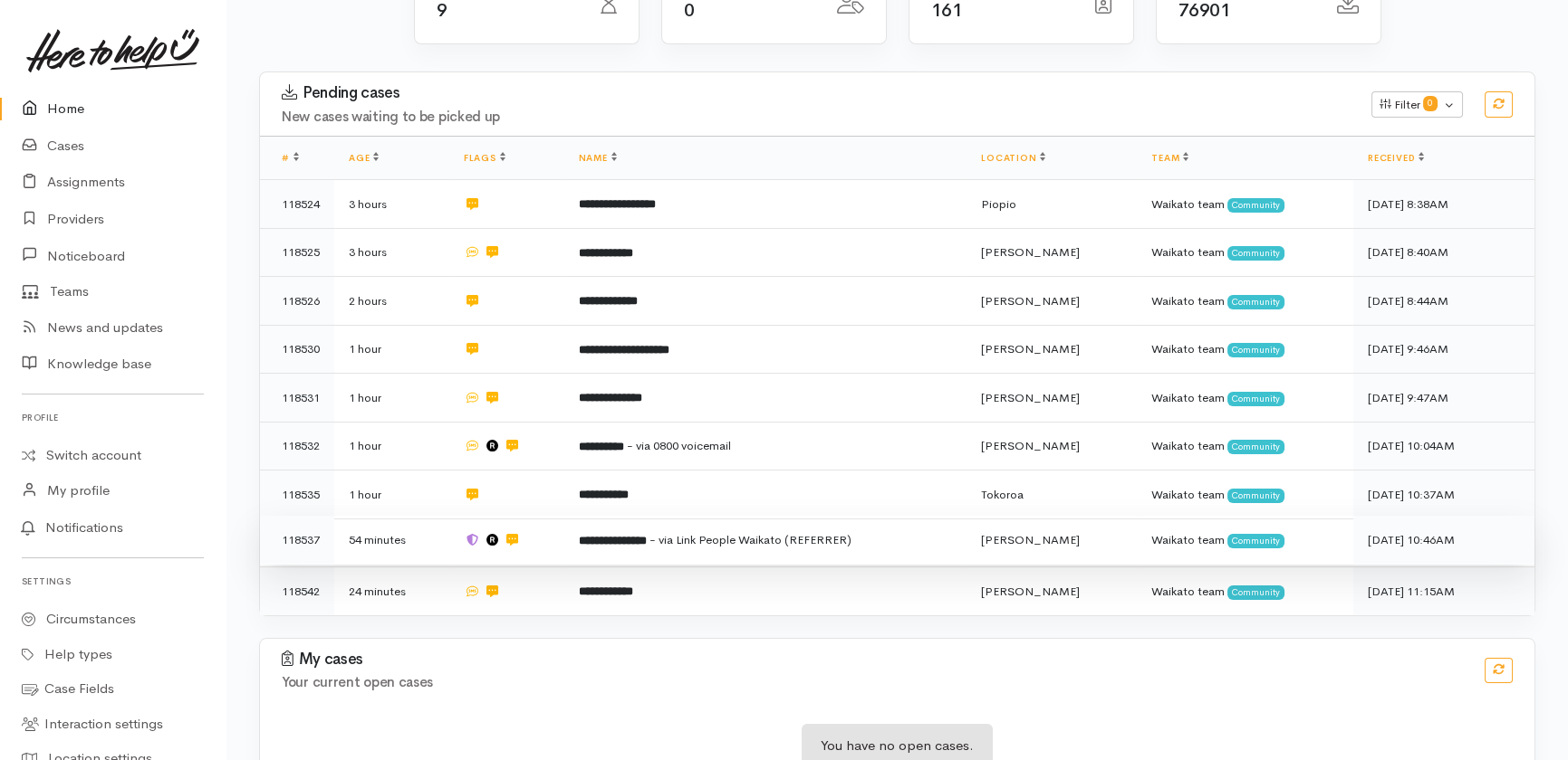
click at [942, 516] on td "**********" at bounding box center [765, 541] width 402 height 49
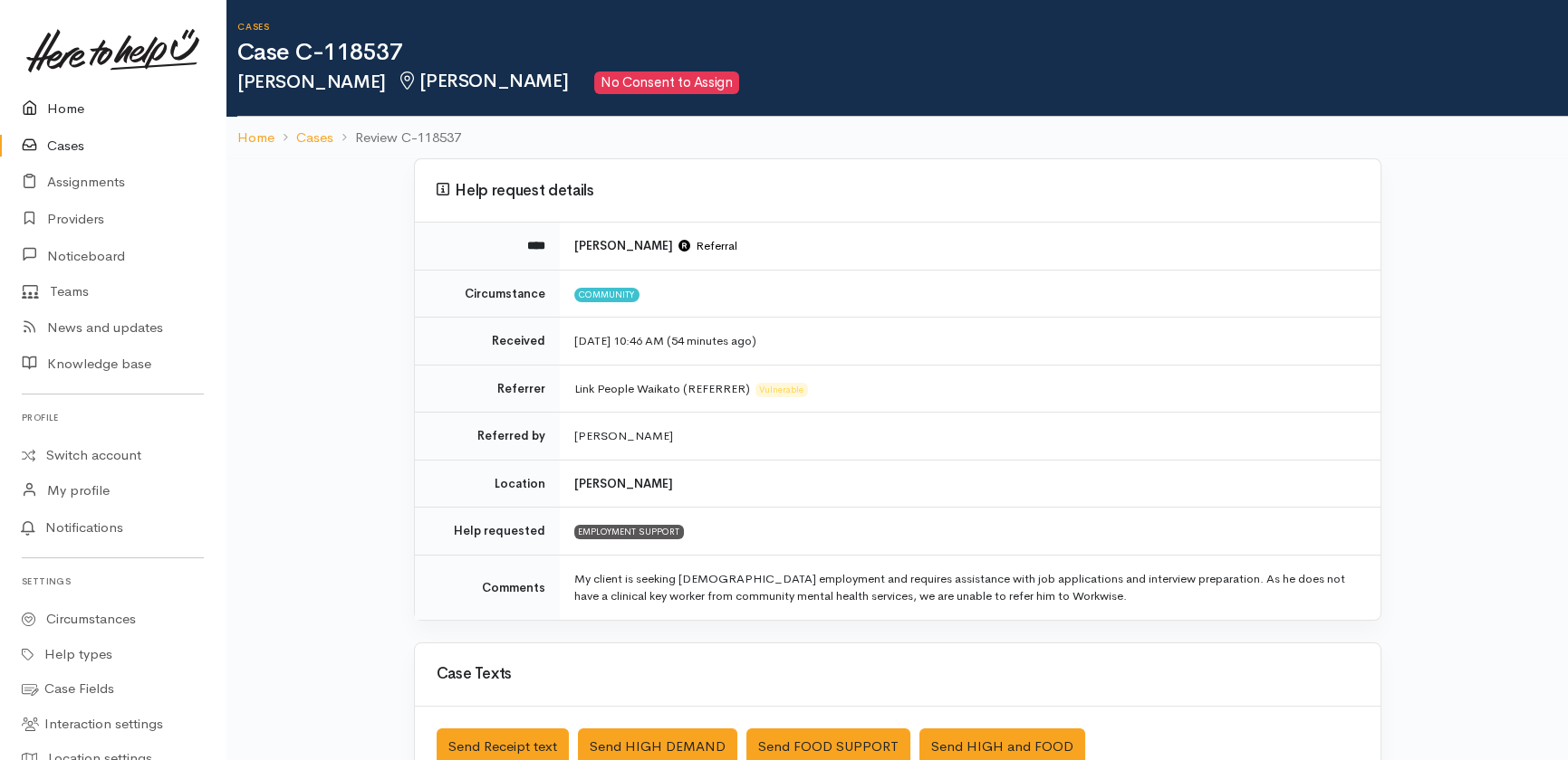
click at [64, 107] on link "Home" at bounding box center [113, 109] width 226 height 37
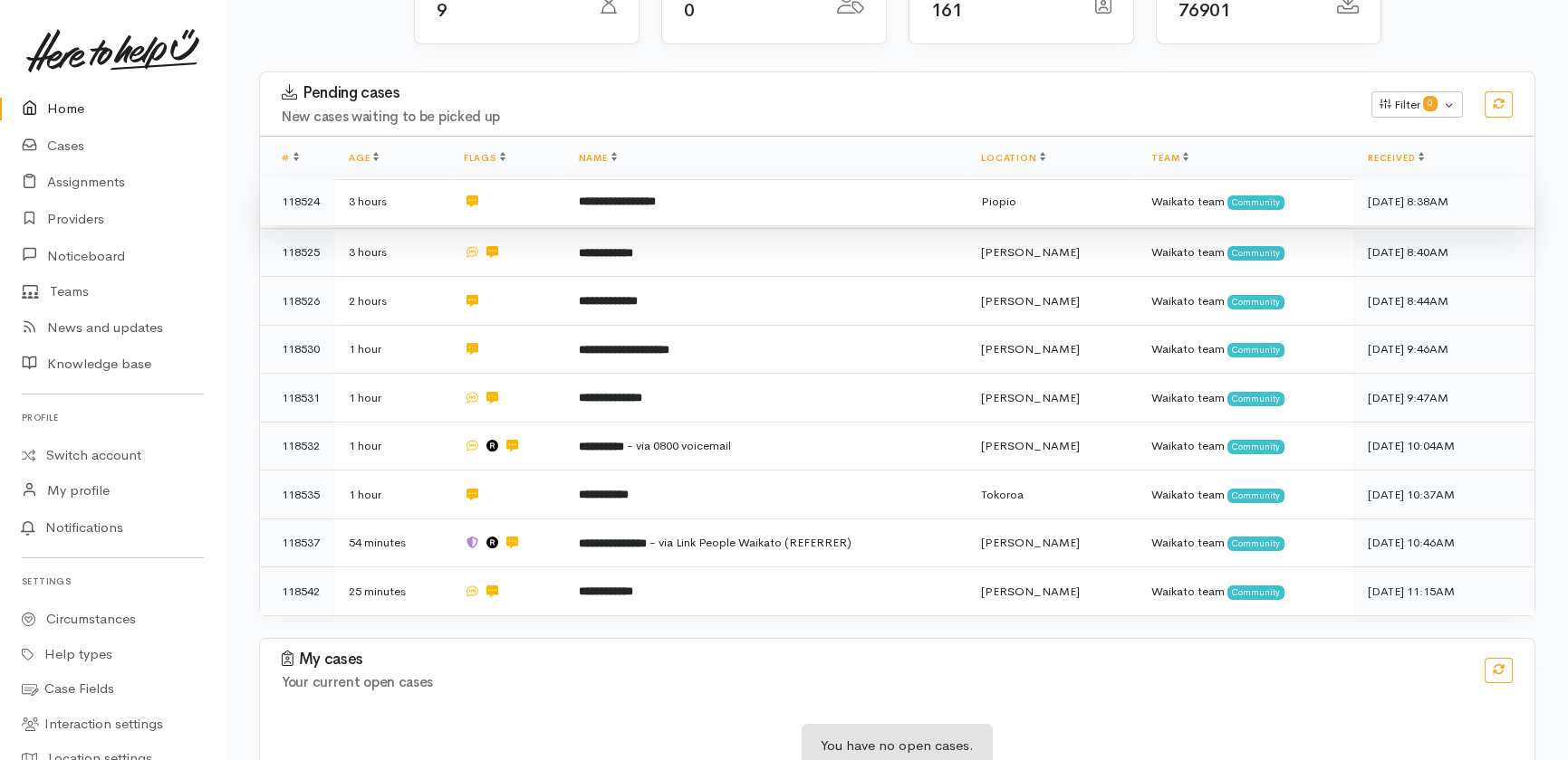
scroll to position [280, 0]
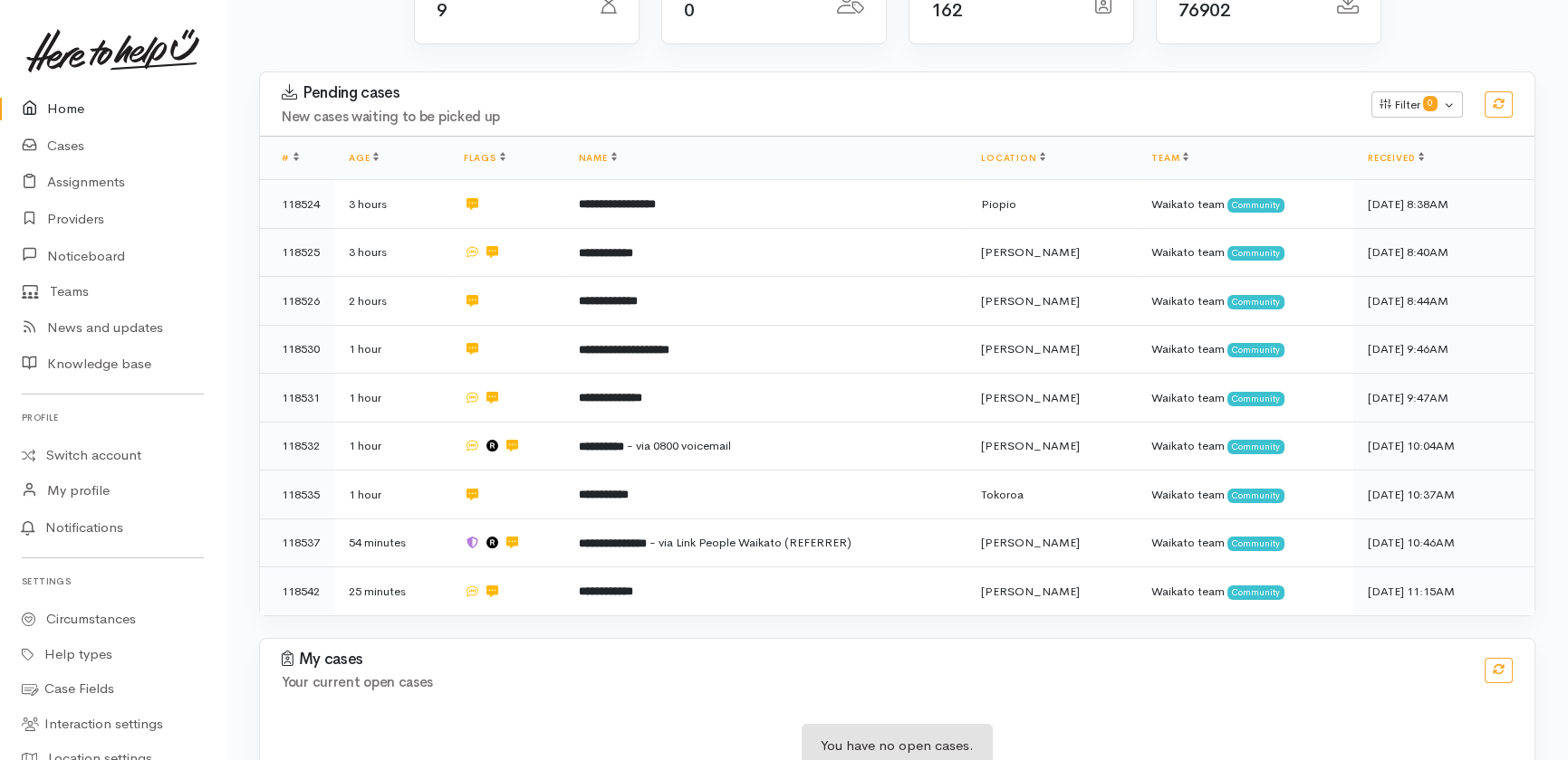
click at [70, 108] on link "Home" at bounding box center [113, 109] width 226 height 37
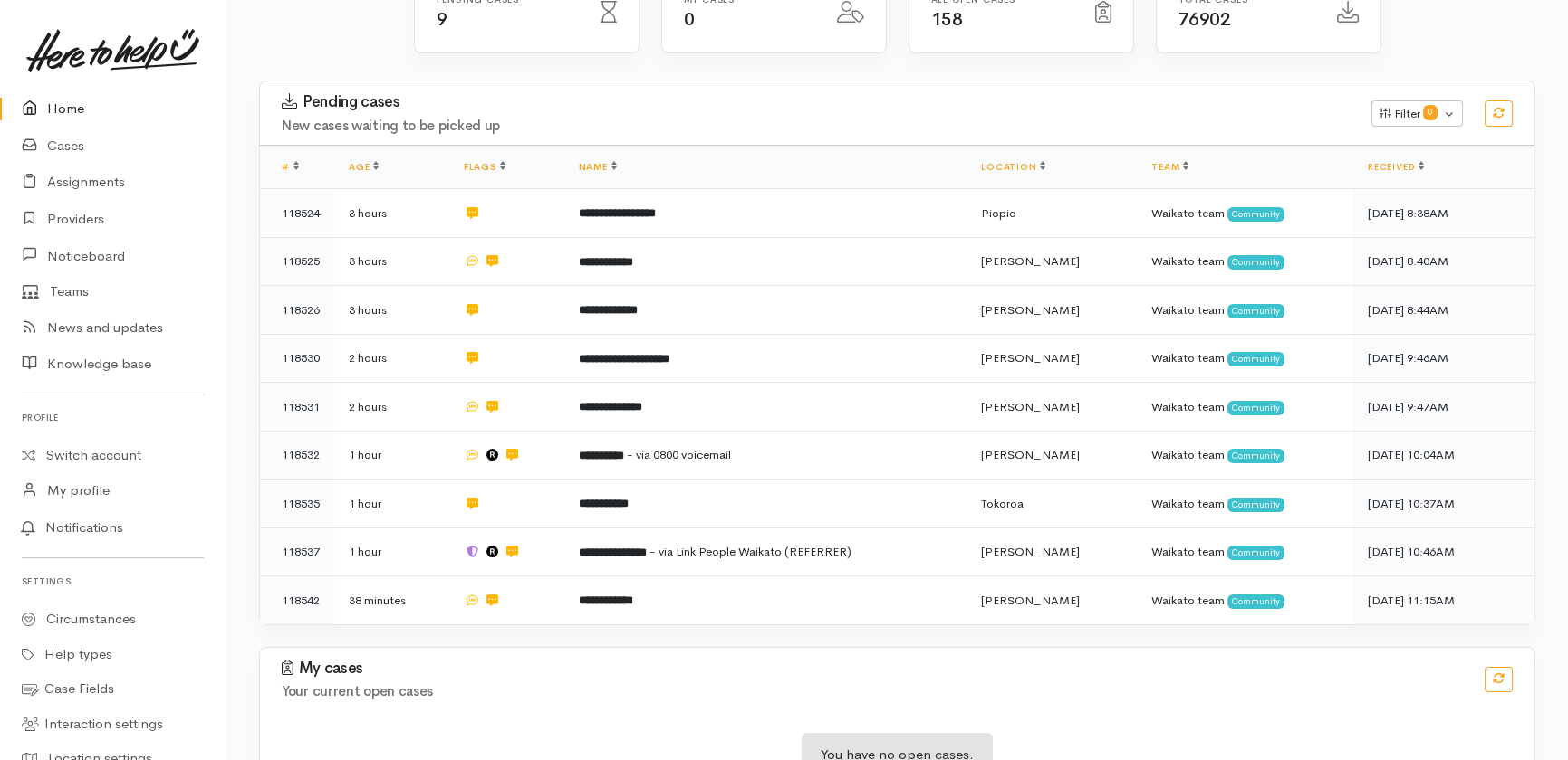
scroll to position [280, 0]
